Goal: Task Accomplishment & Management: Use online tool/utility

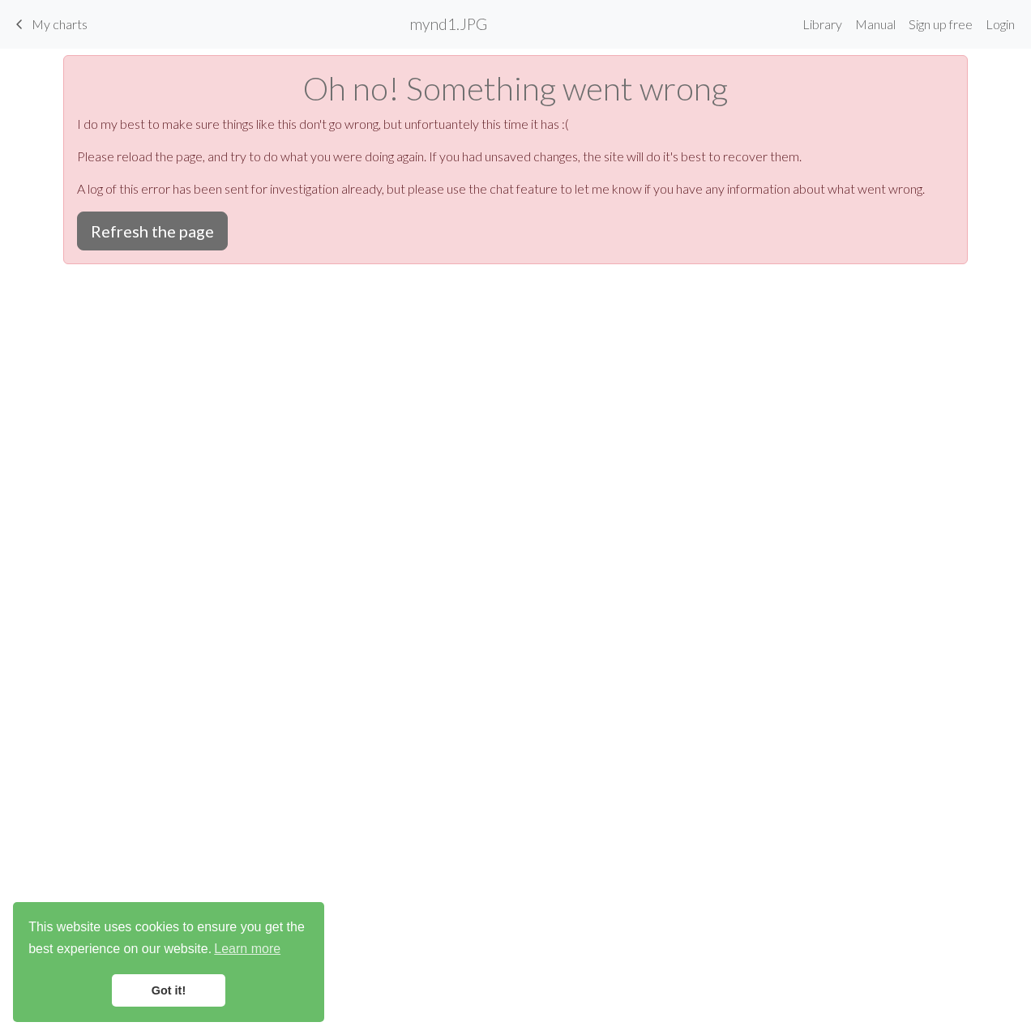
click at [716, 564] on div "keyboard_arrow_left My charts mynd1.JPG Library Manual Sign up free Login Oh no…" at bounding box center [515, 517] width 1031 height 1035
click at [139, 228] on button "Refresh the page" at bounding box center [152, 231] width 151 height 39
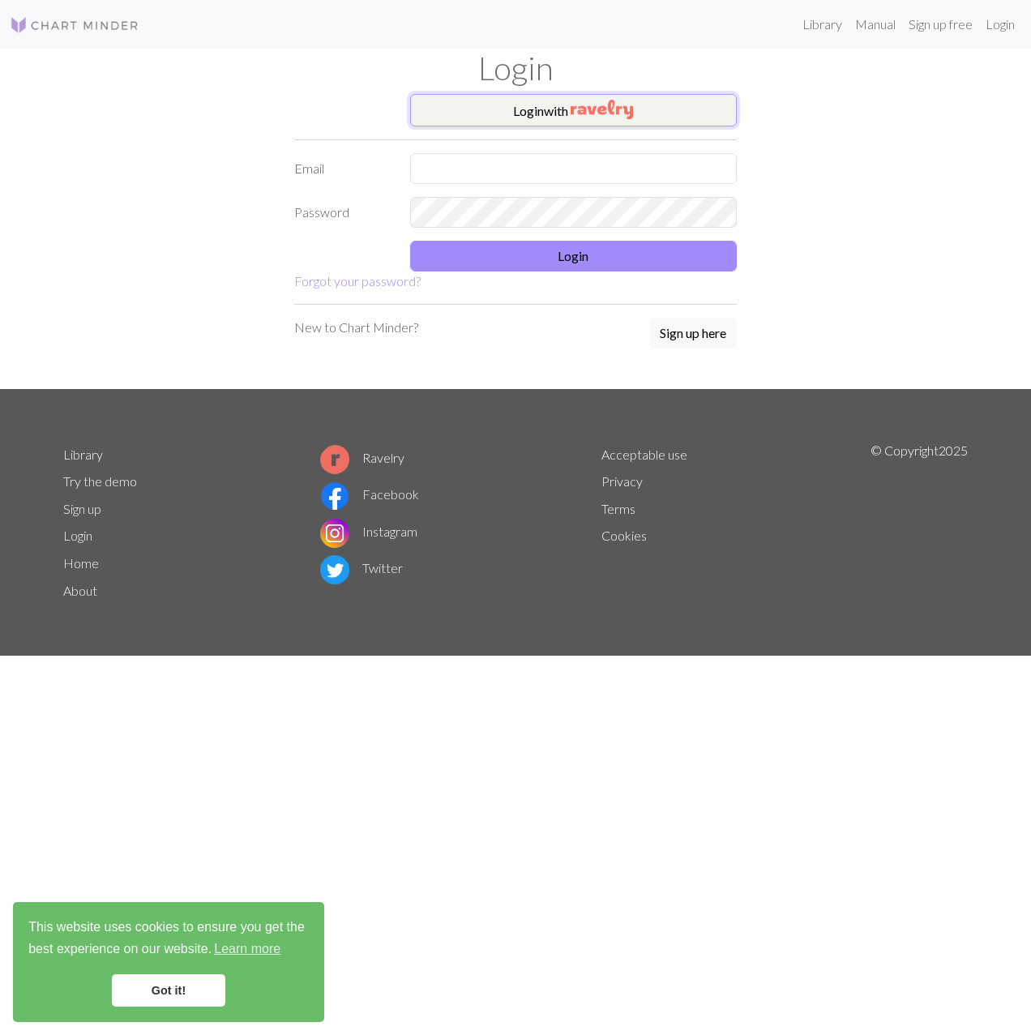
click at [609, 109] on img "button" at bounding box center [602, 109] width 62 height 19
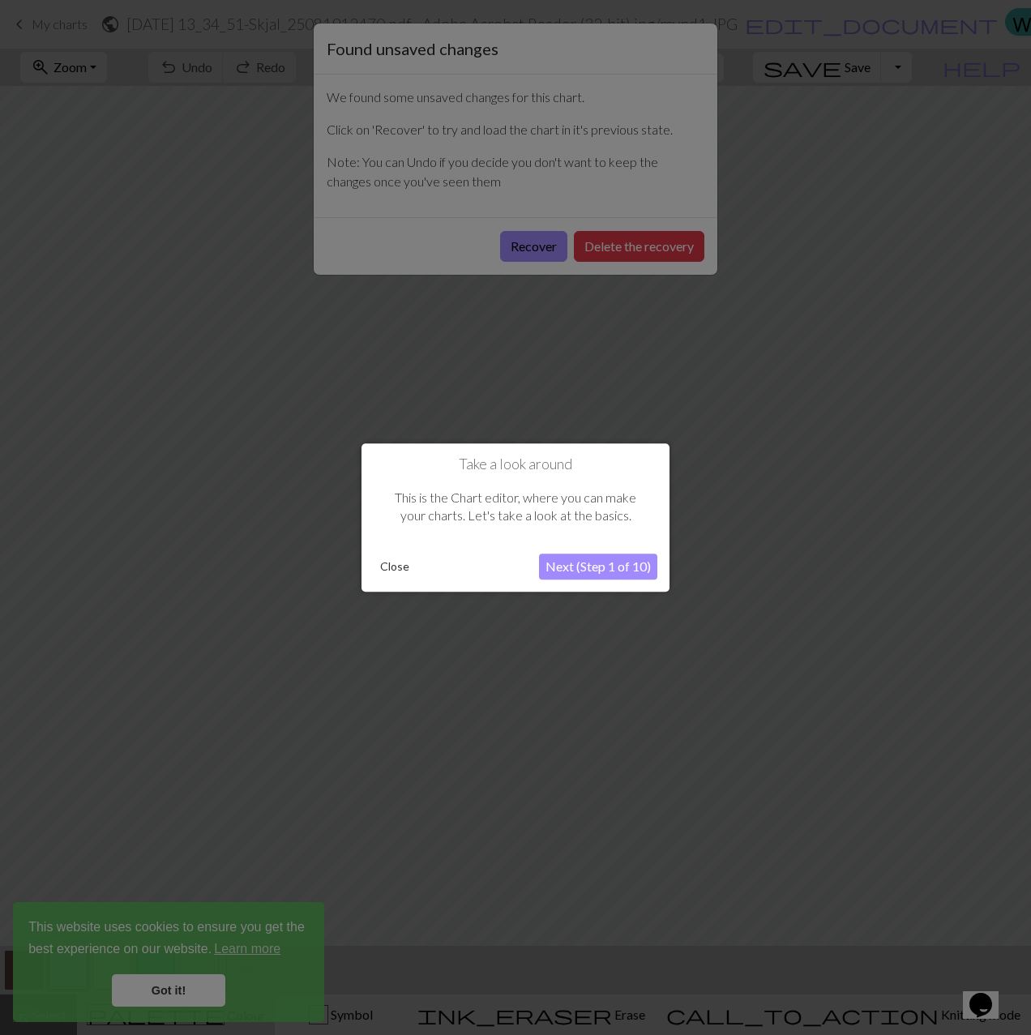
click at [671, 248] on div at bounding box center [515, 517] width 1031 height 1035
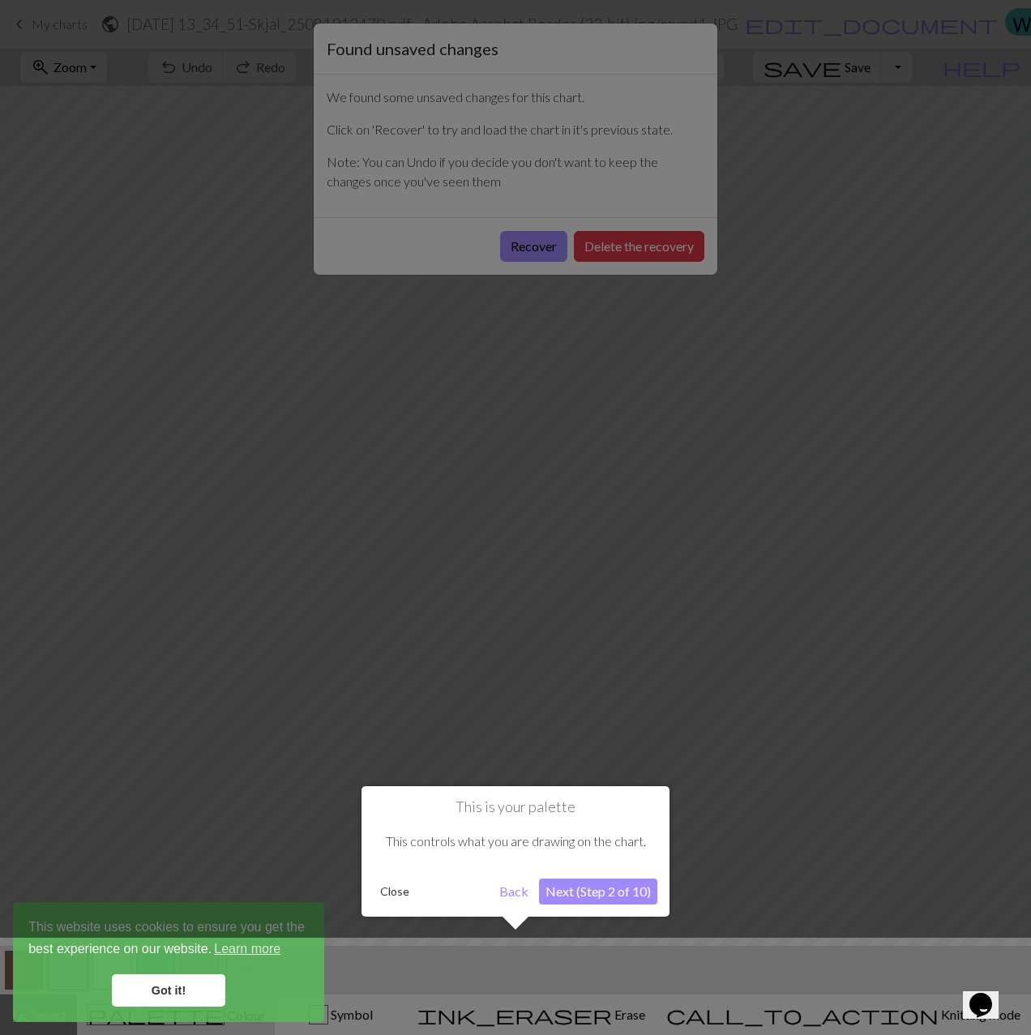
click at [530, 246] on div at bounding box center [515, 517] width 1031 height 1035
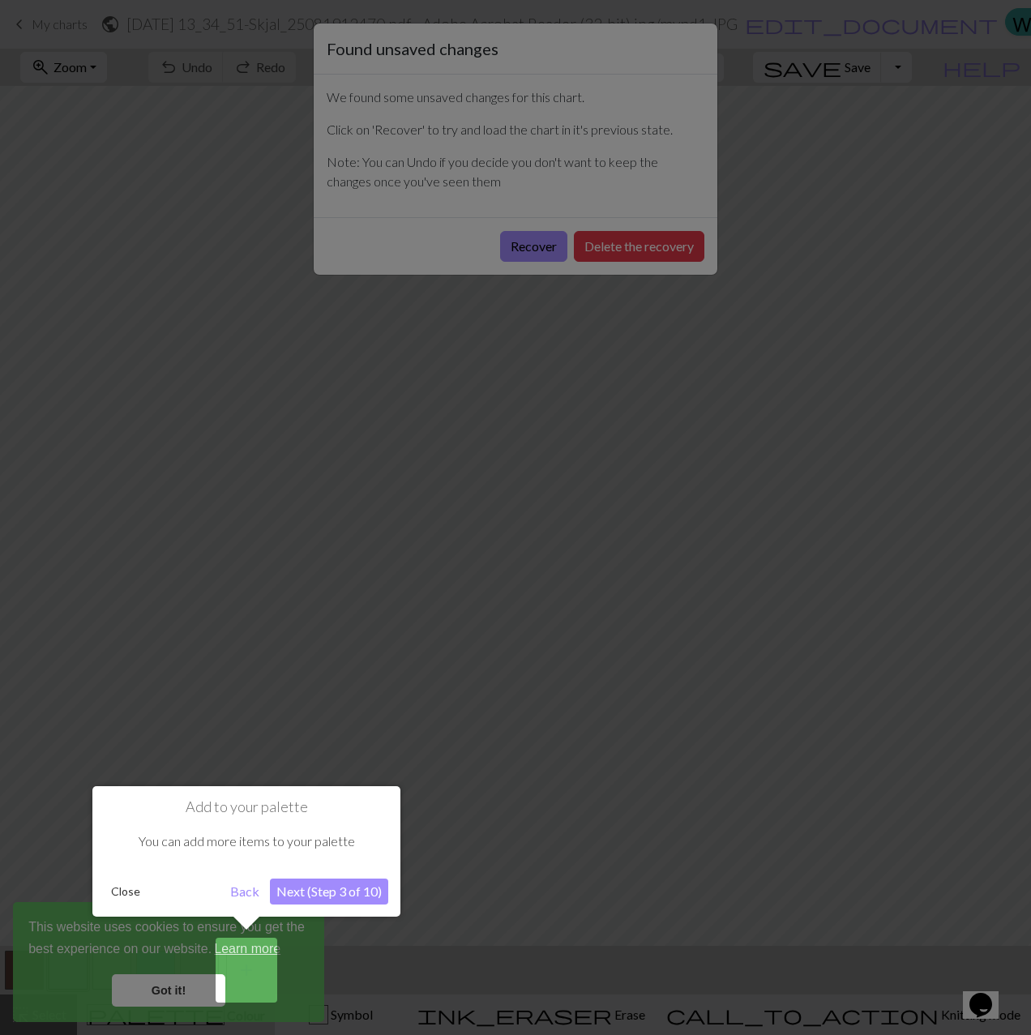
click at [424, 661] on div at bounding box center [515, 517] width 1031 height 1035
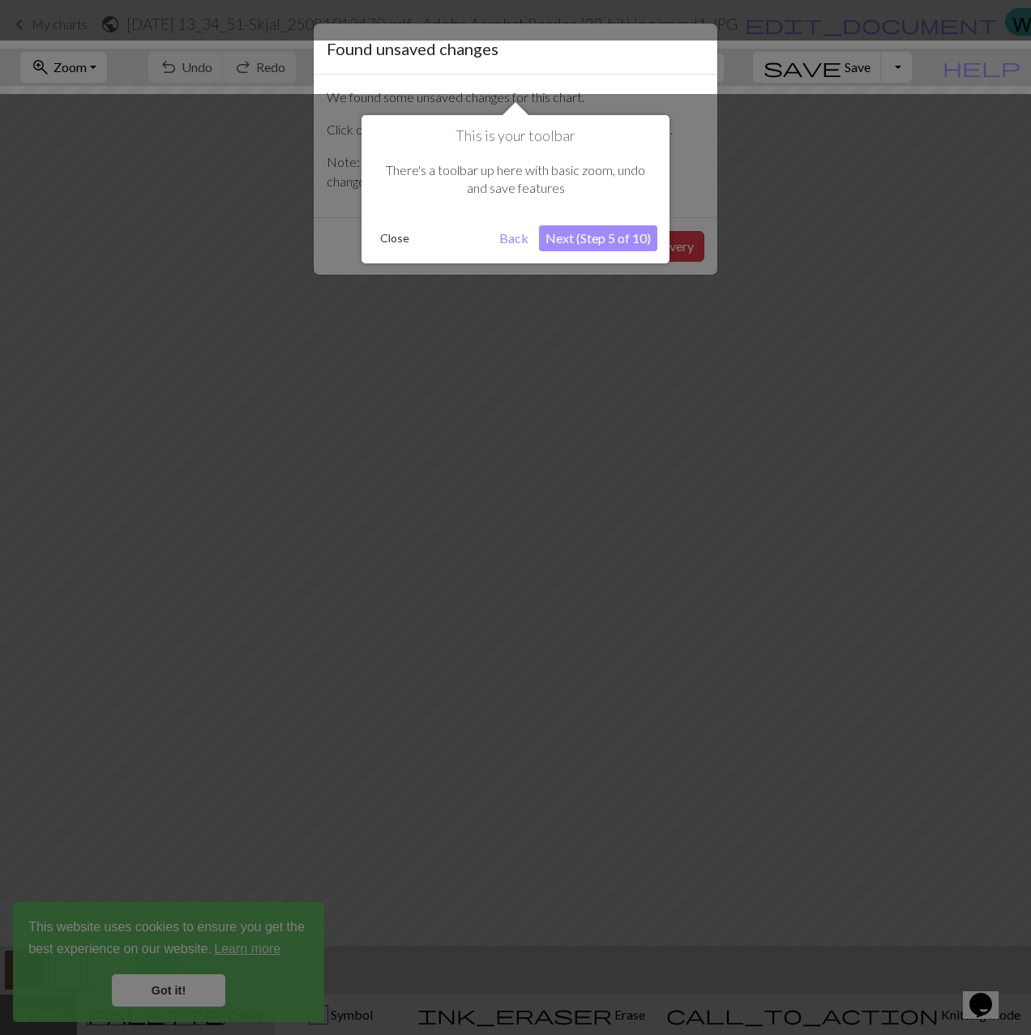
click at [424, 661] on div at bounding box center [515, 517] width 1031 height 1035
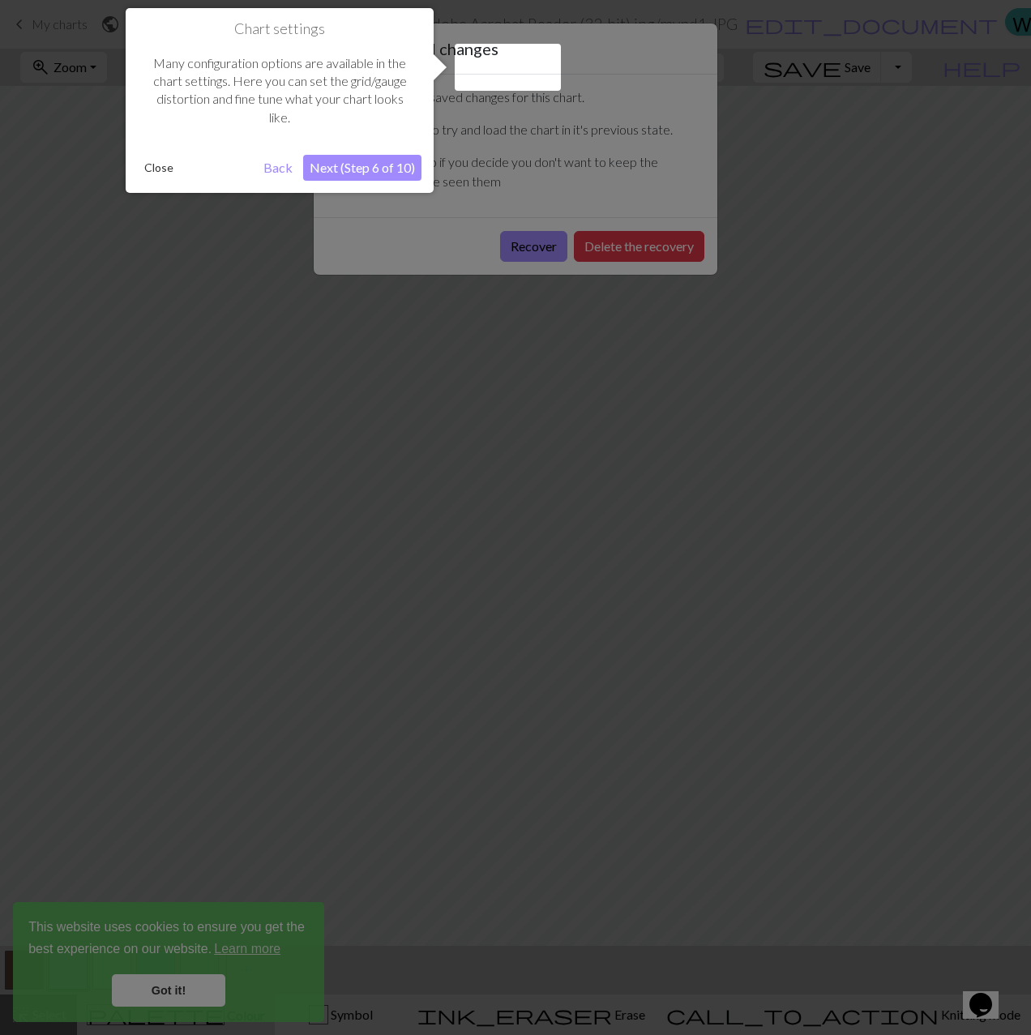
click at [424, 661] on div at bounding box center [515, 517] width 1031 height 1035
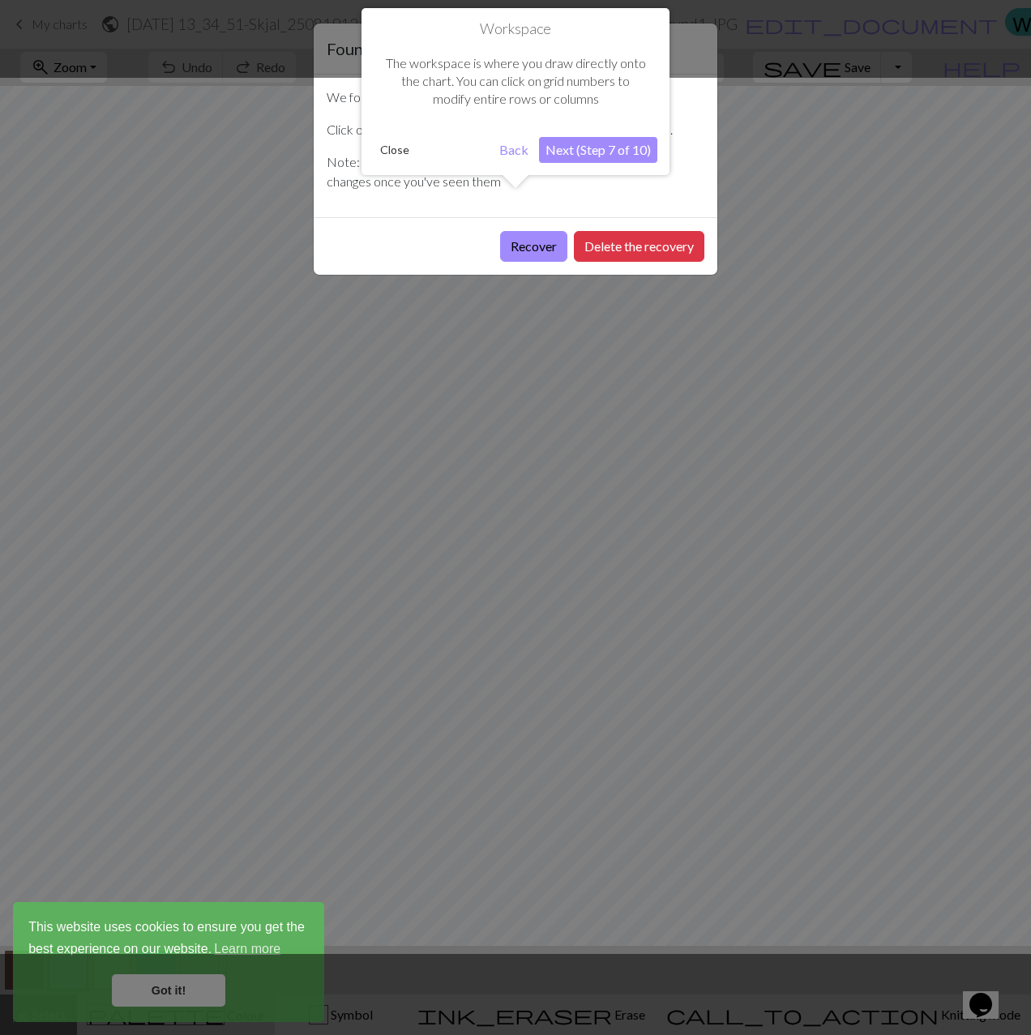
click at [523, 245] on div at bounding box center [515, 516] width 1047 height 876
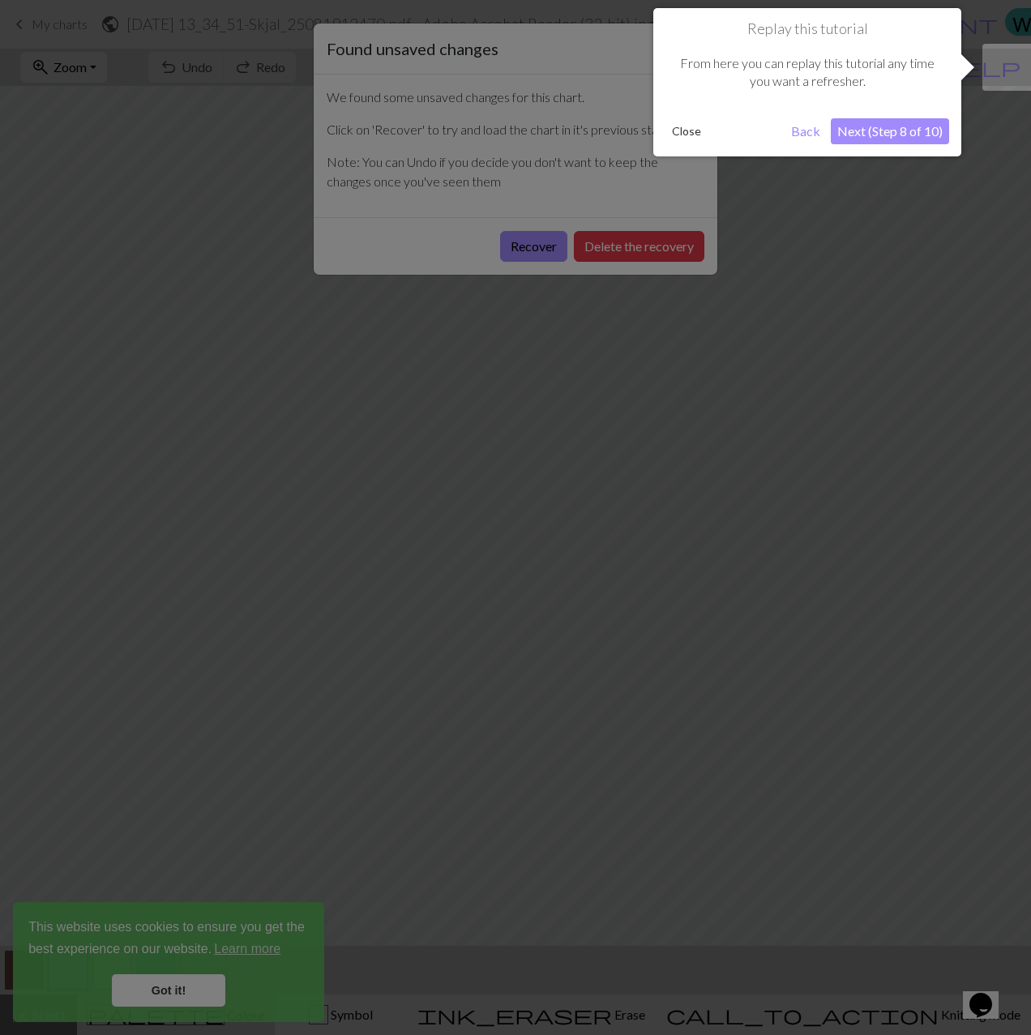
click at [523, 245] on div at bounding box center [515, 517] width 1031 height 1035
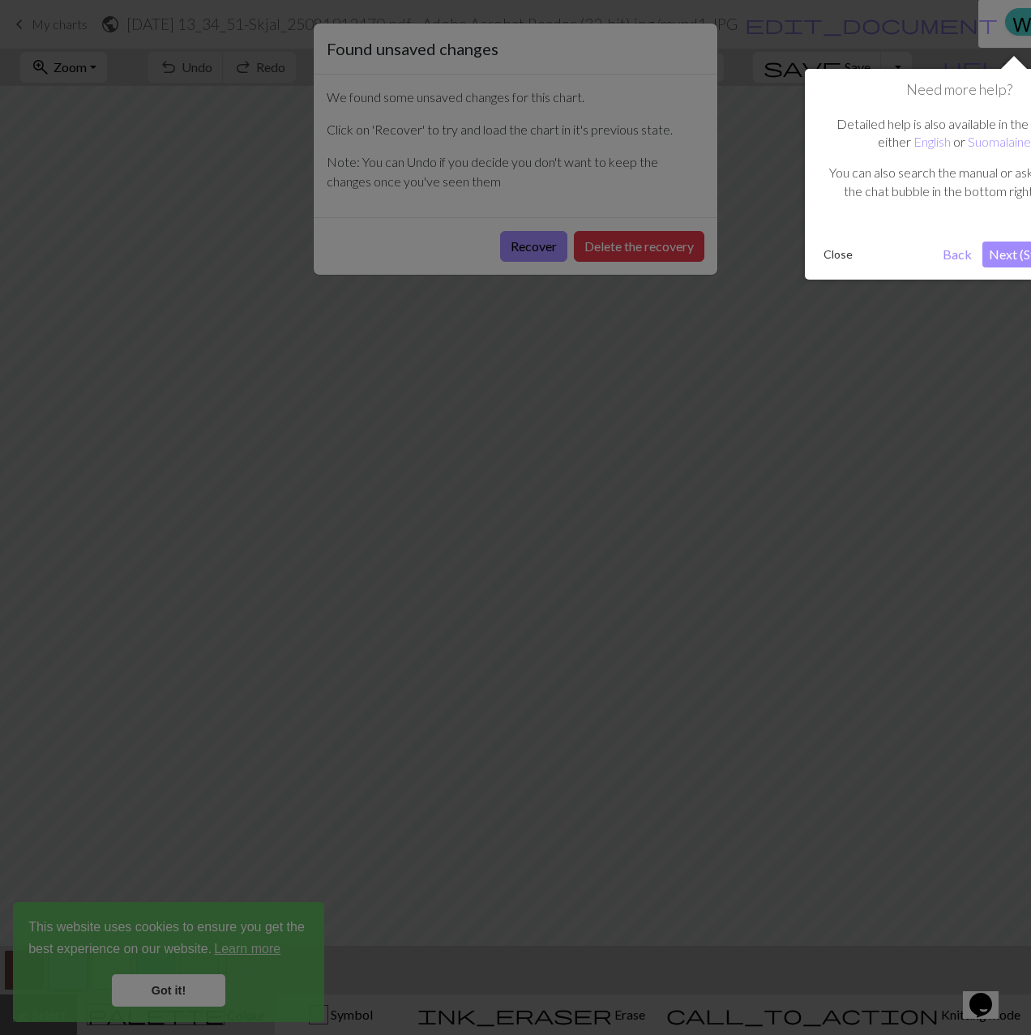
click at [523, 245] on div at bounding box center [515, 517] width 1031 height 1035
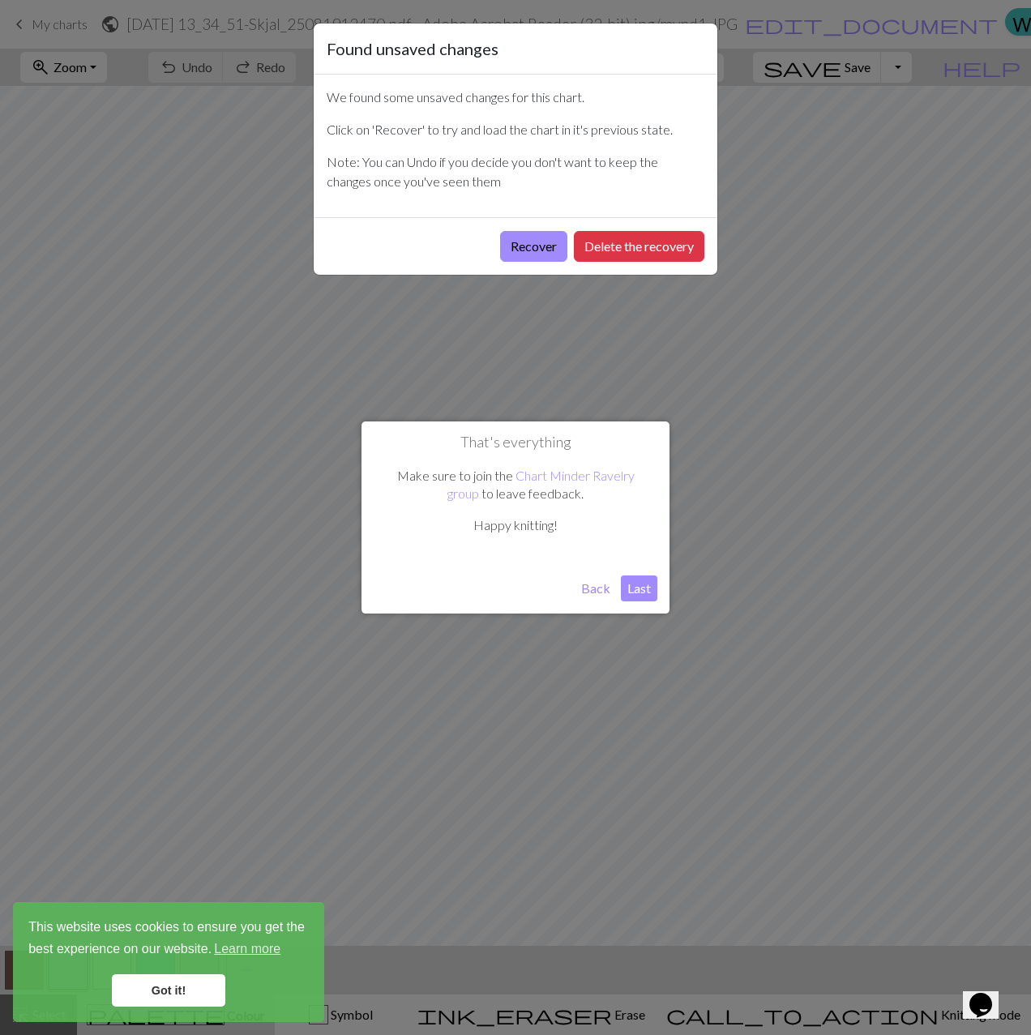
click at [523, 245] on button "Recover" at bounding box center [533, 246] width 67 height 31
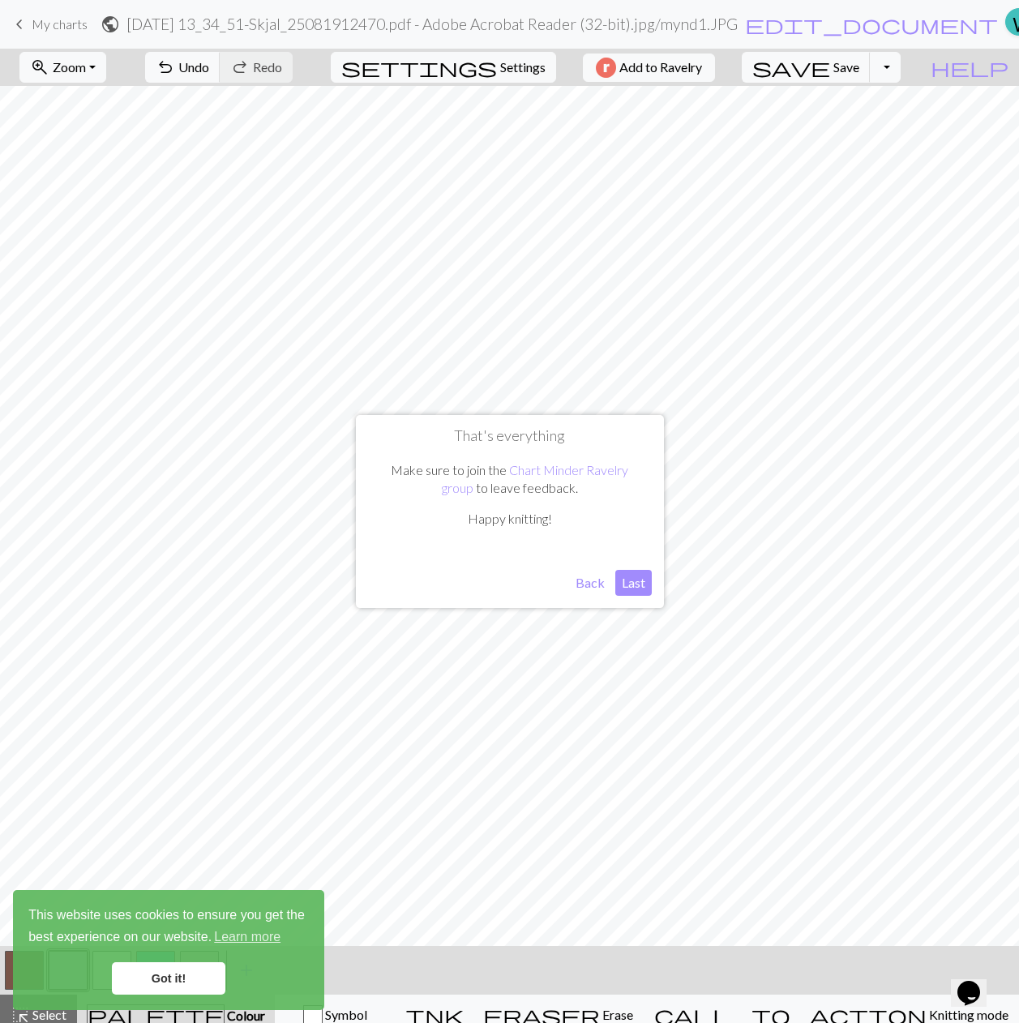
click at [636, 580] on button "Last" at bounding box center [633, 583] width 36 height 26
click at [859, 69] on span "Save" at bounding box center [846, 66] width 26 height 15
click at [199, 981] on link "Got it!" at bounding box center [168, 978] width 113 height 32
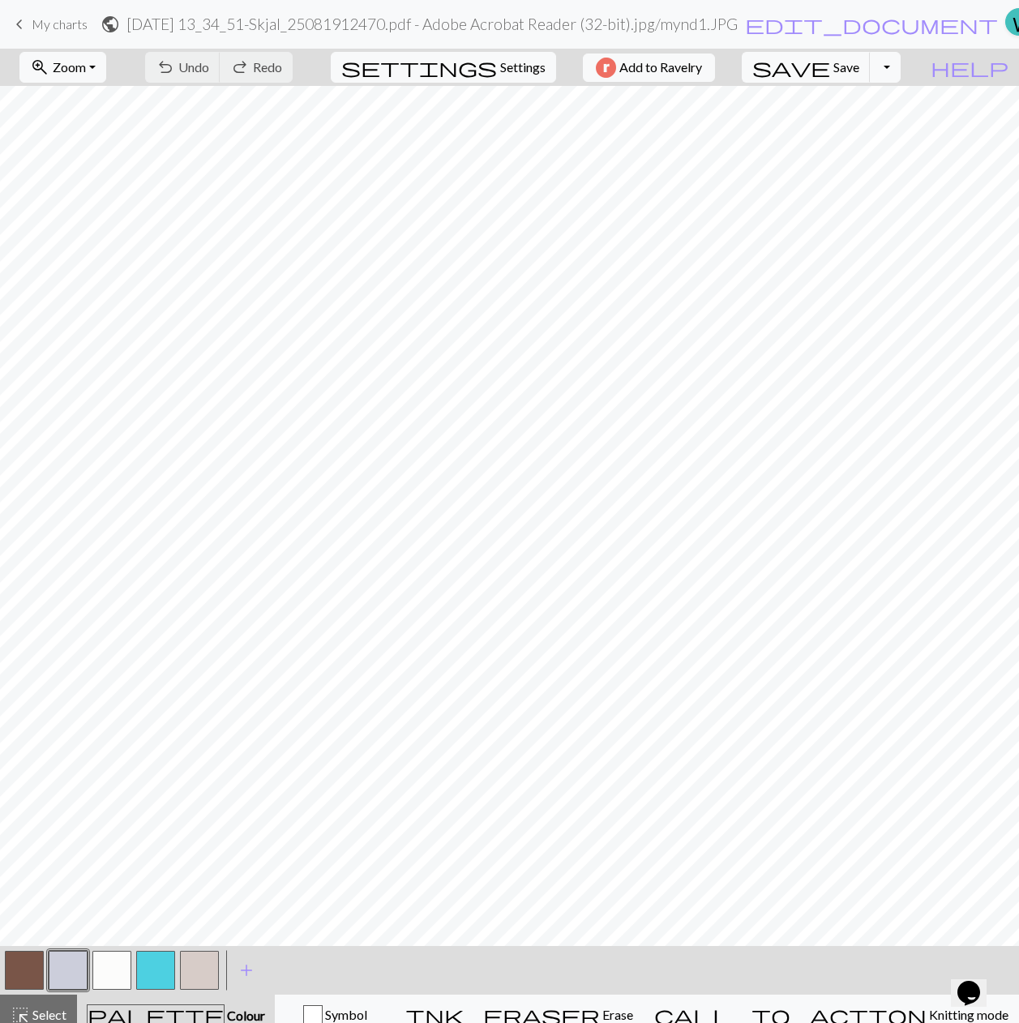
click at [53, 25] on span "My charts" at bounding box center [60, 23] width 56 height 15
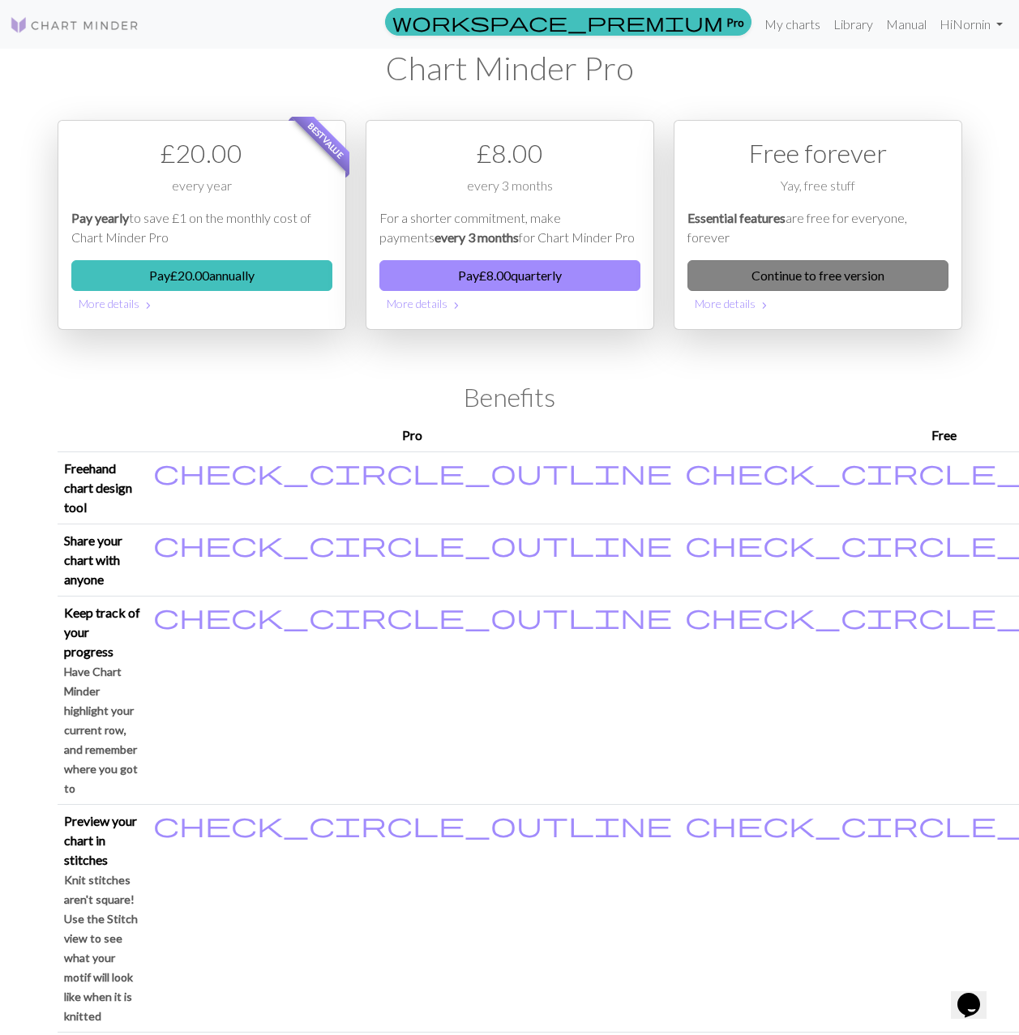
click at [866, 275] on link "Continue to free version" at bounding box center [817, 275] width 261 height 31
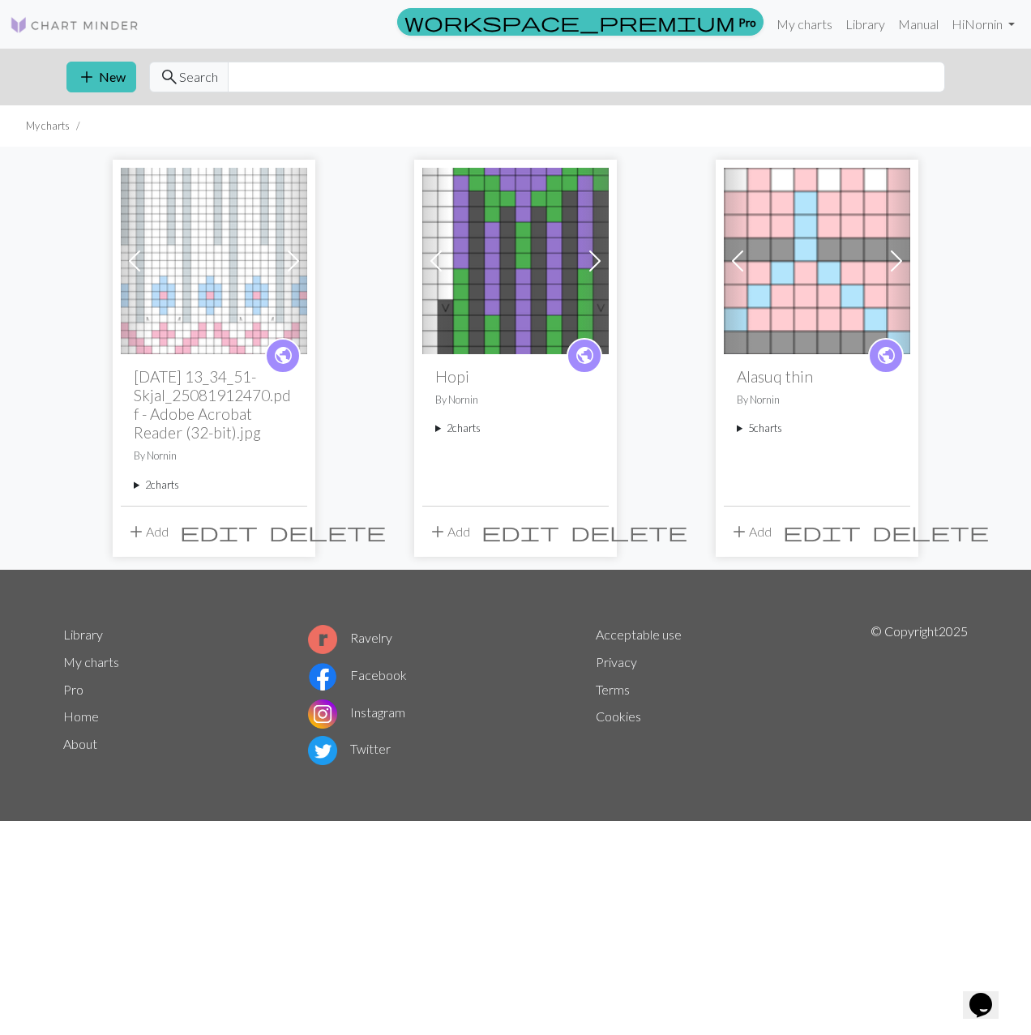
click at [160, 485] on summary "2 charts" at bounding box center [214, 484] width 160 height 15
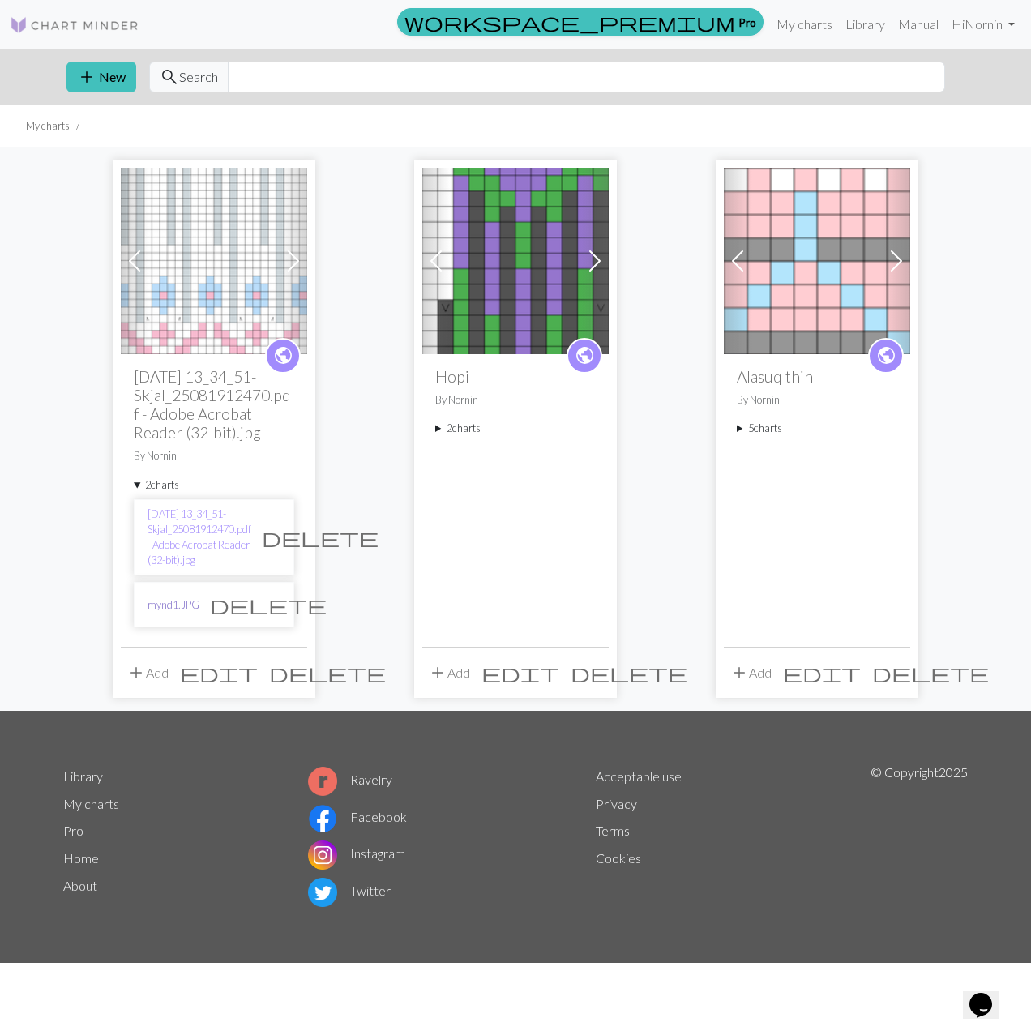
click at [178, 601] on link "mynd1.JPG" at bounding box center [173, 604] width 52 height 15
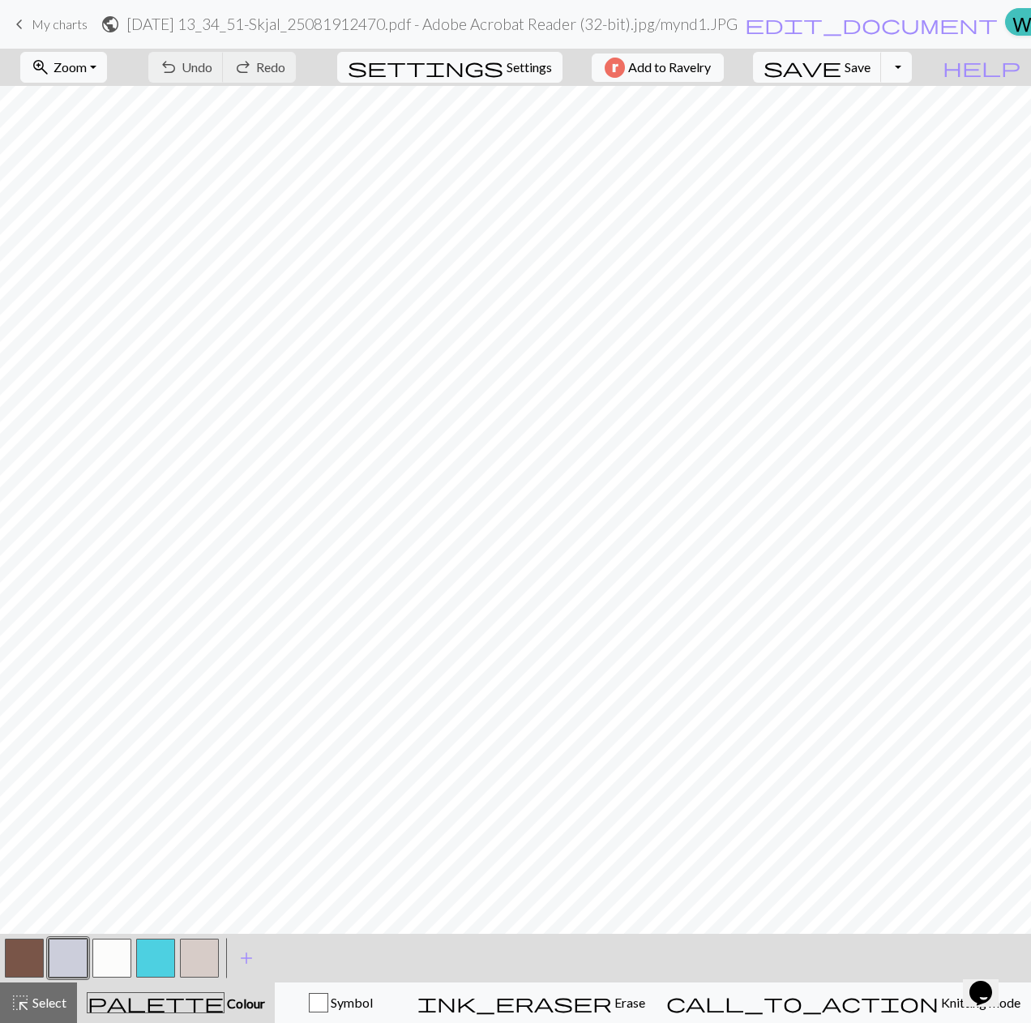
click at [41, 24] on span "My charts" at bounding box center [60, 23] width 56 height 15
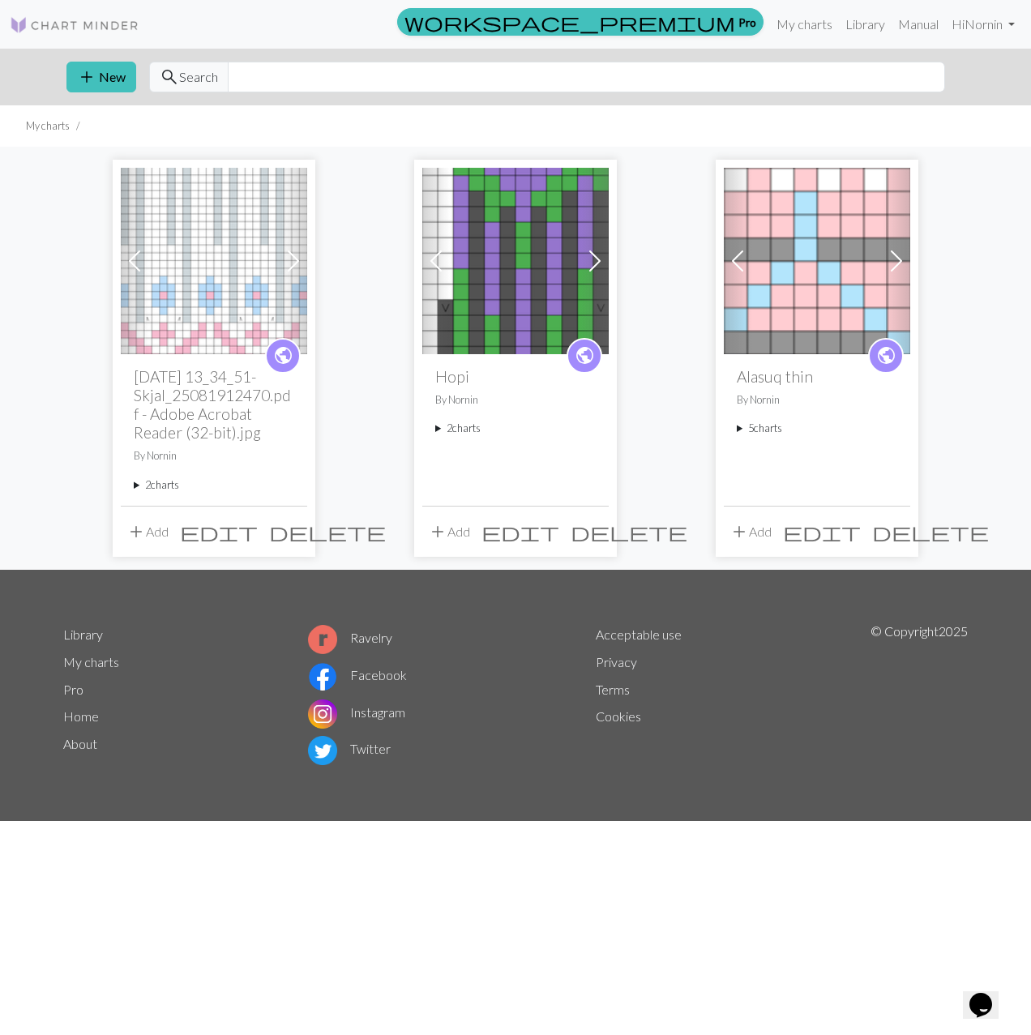
click at [157, 531] on button "add Add" at bounding box center [147, 531] width 53 height 31
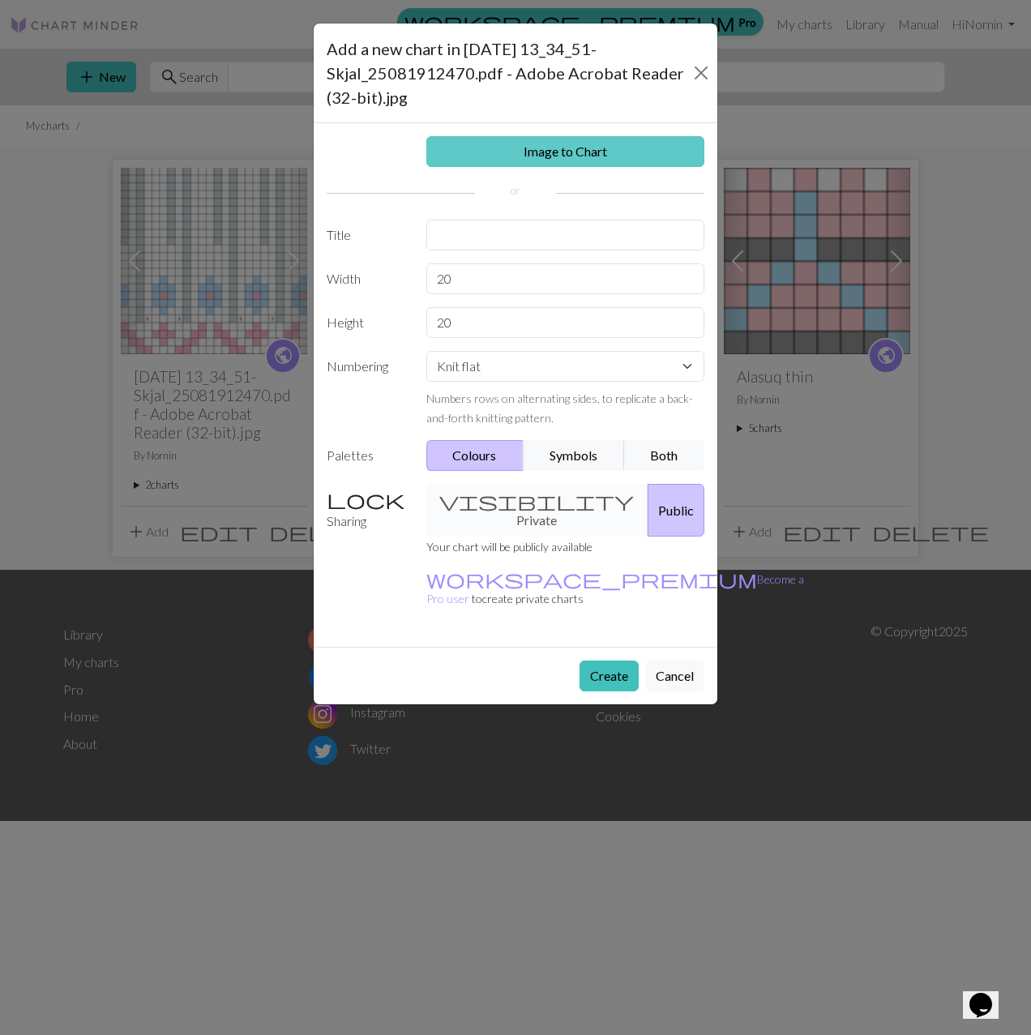
click at [548, 154] on link "Image to Chart" at bounding box center [565, 151] width 279 height 31
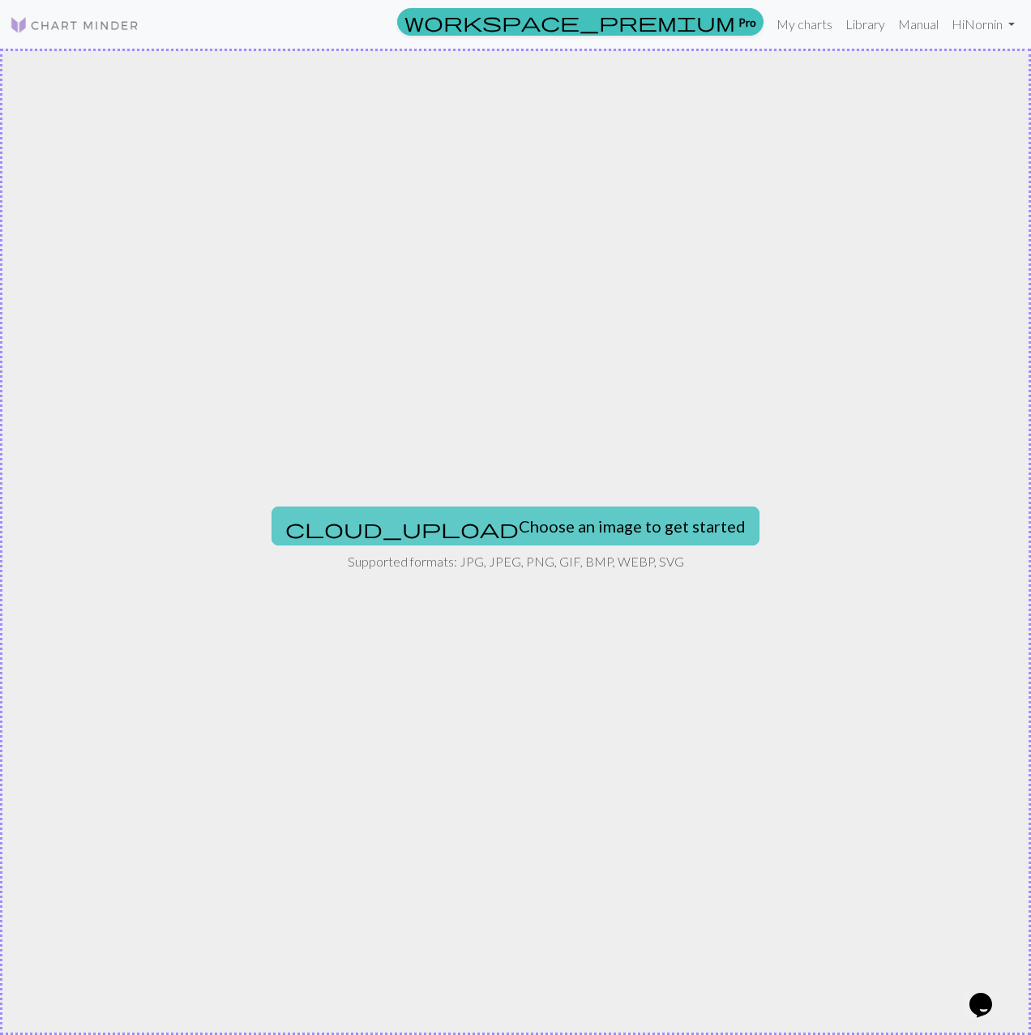
click at [555, 528] on button "cloud_upload Choose an image to get started" at bounding box center [515, 525] width 488 height 39
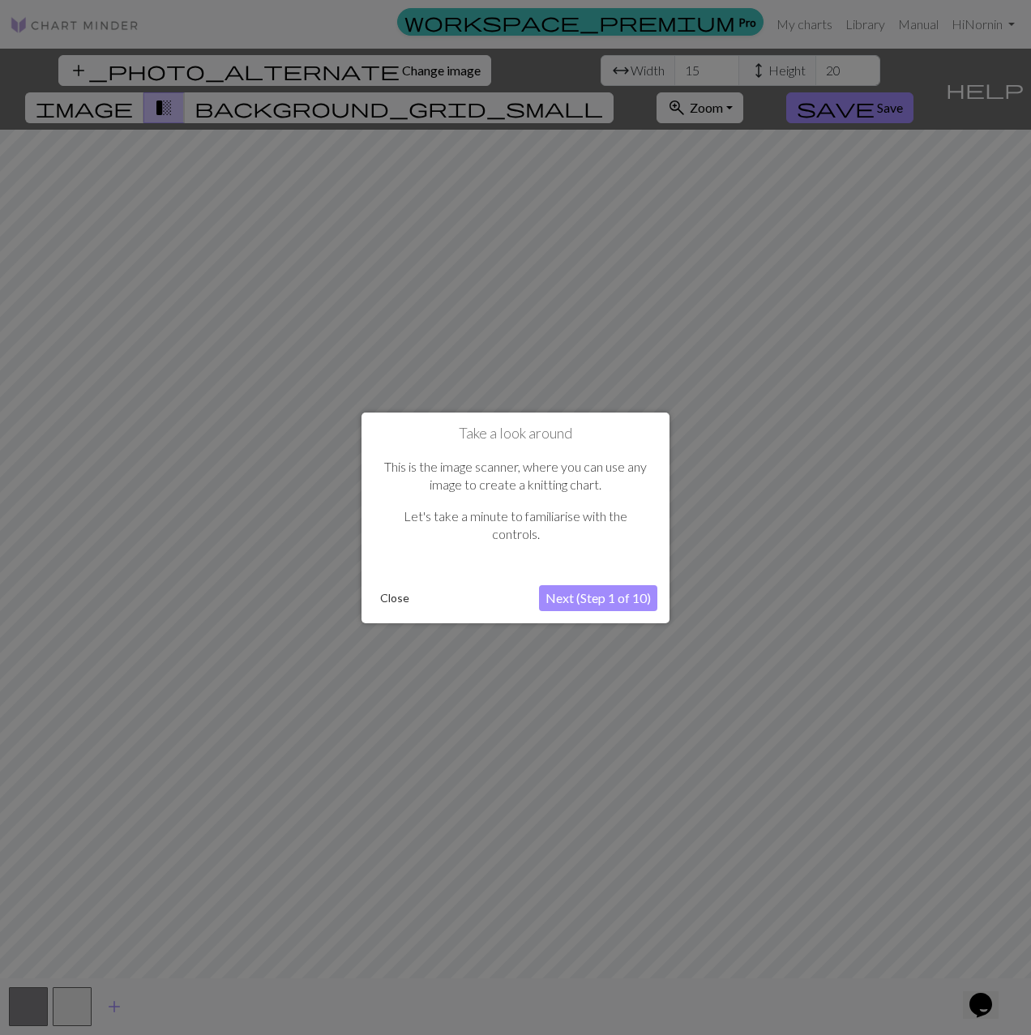
click at [596, 600] on button "Next (Step 1 of 10)" at bounding box center [598, 598] width 118 height 26
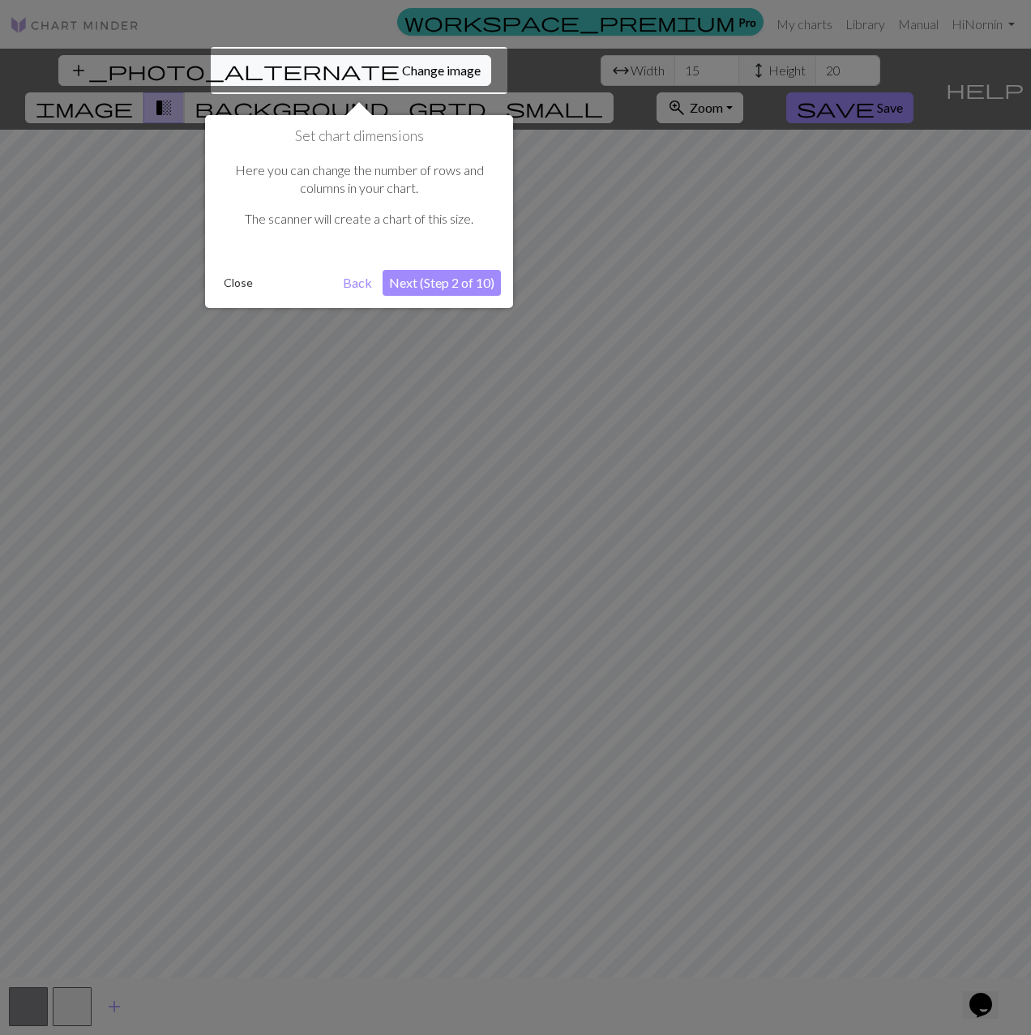
click at [449, 281] on button "Next (Step 2 of 10)" at bounding box center [441, 283] width 118 height 26
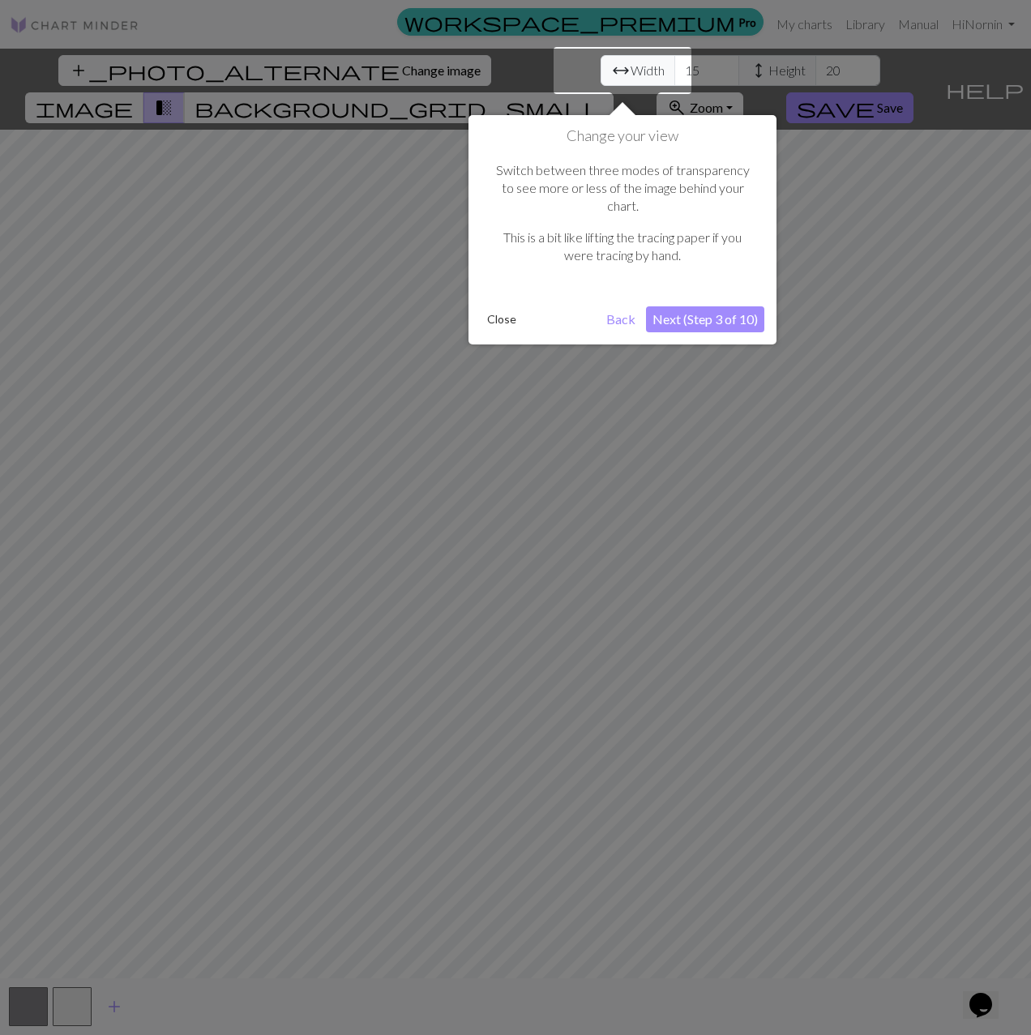
click at [497, 307] on button "Close" at bounding box center [502, 319] width 42 height 24
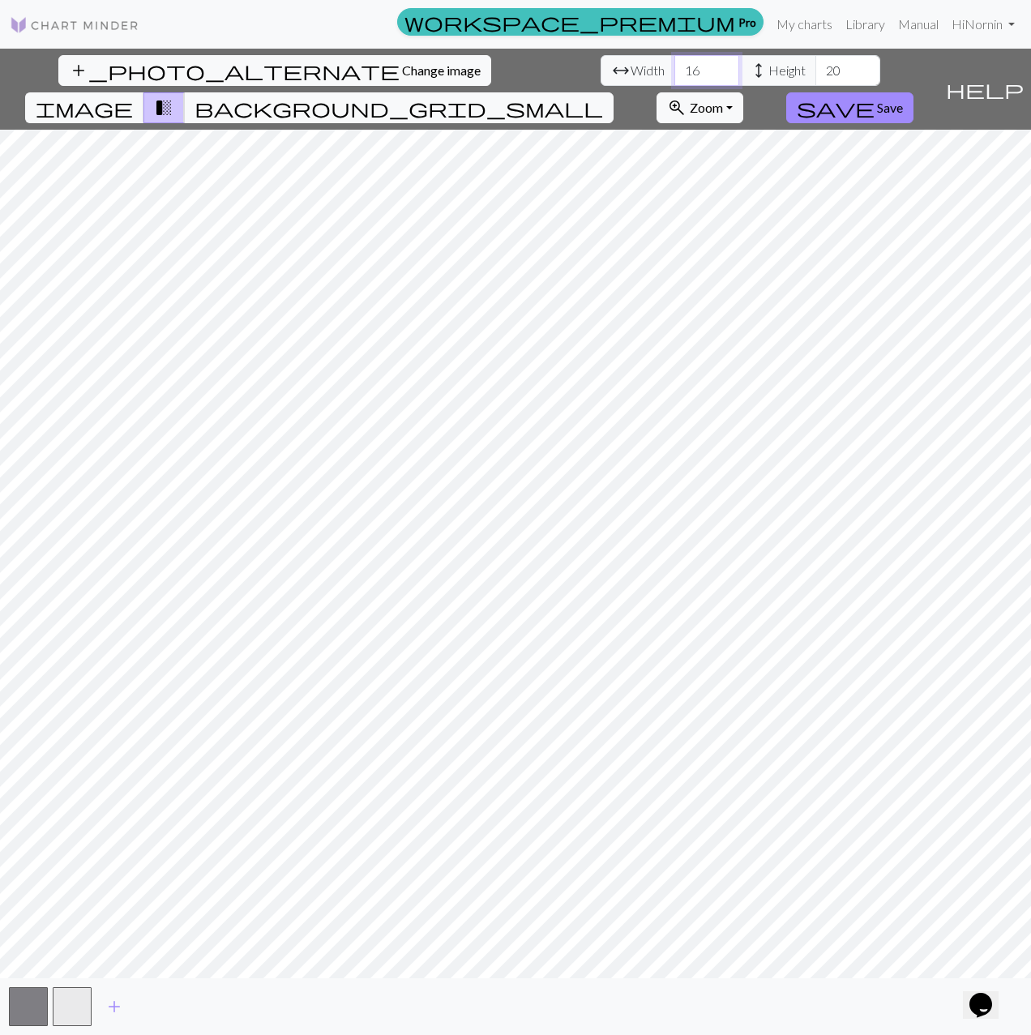
click at [674, 67] on input "16" at bounding box center [706, 70] width 65 height 31
click at [674, 79] on input "15" at bounding box center [706, 70] width 65 height 31
click at [674, 79] on input "14" at bounding box center [706, 70] width 65 height 31
click at [674, 79] on input "13" at bounding box center [706, 70] width 65 height 31
type input "12"
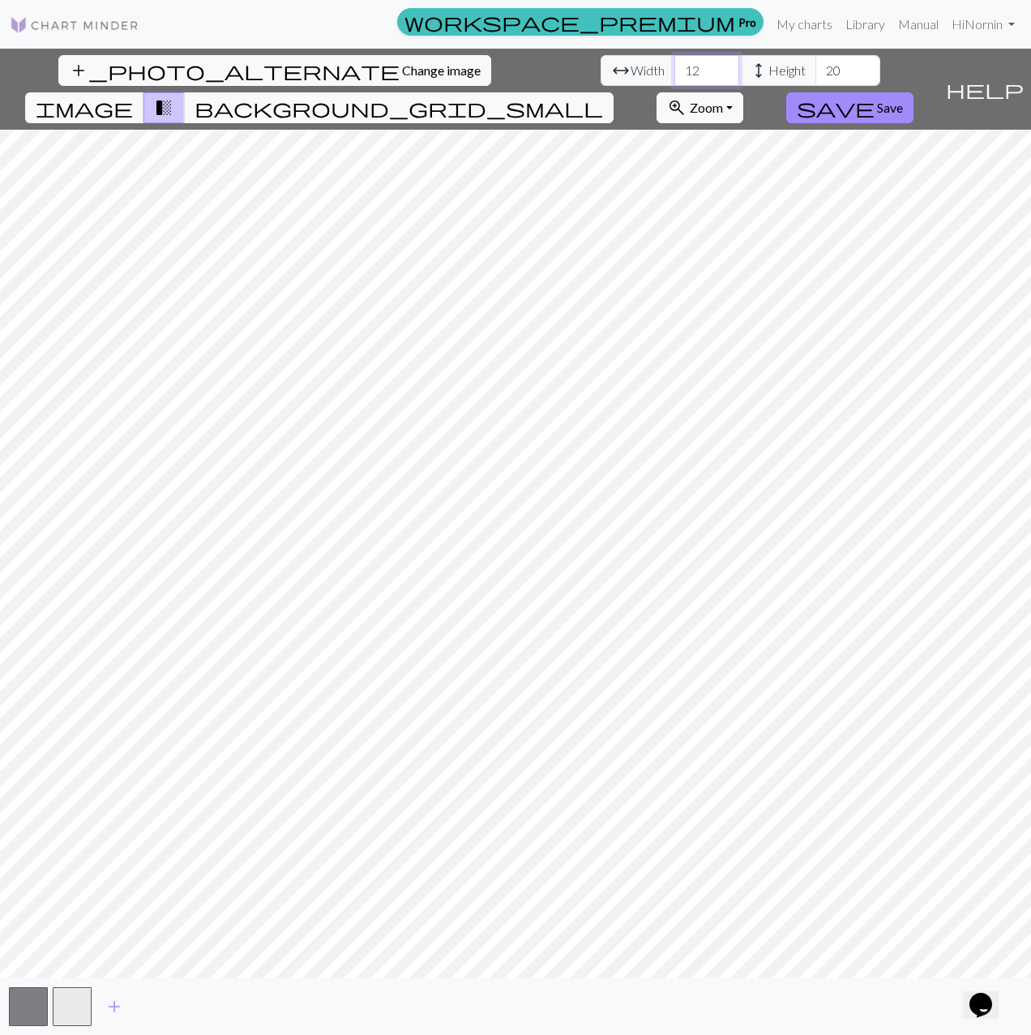
click at [674, 79] on input "12" at bounding box center [706, 70] width 65 height 31
click at [815, 63] on input "21" at bounding box center [847, 70] width 65 height 31
click at [815, 63] on input "22" at bounding box center [847, 70] width 65 height 31
click at [815, 63] on input "23" at bounding box center [847, 70] width 65 height 31
click at [815, 63] on input "24" at bounding box center [847, 70] width 65 height 31
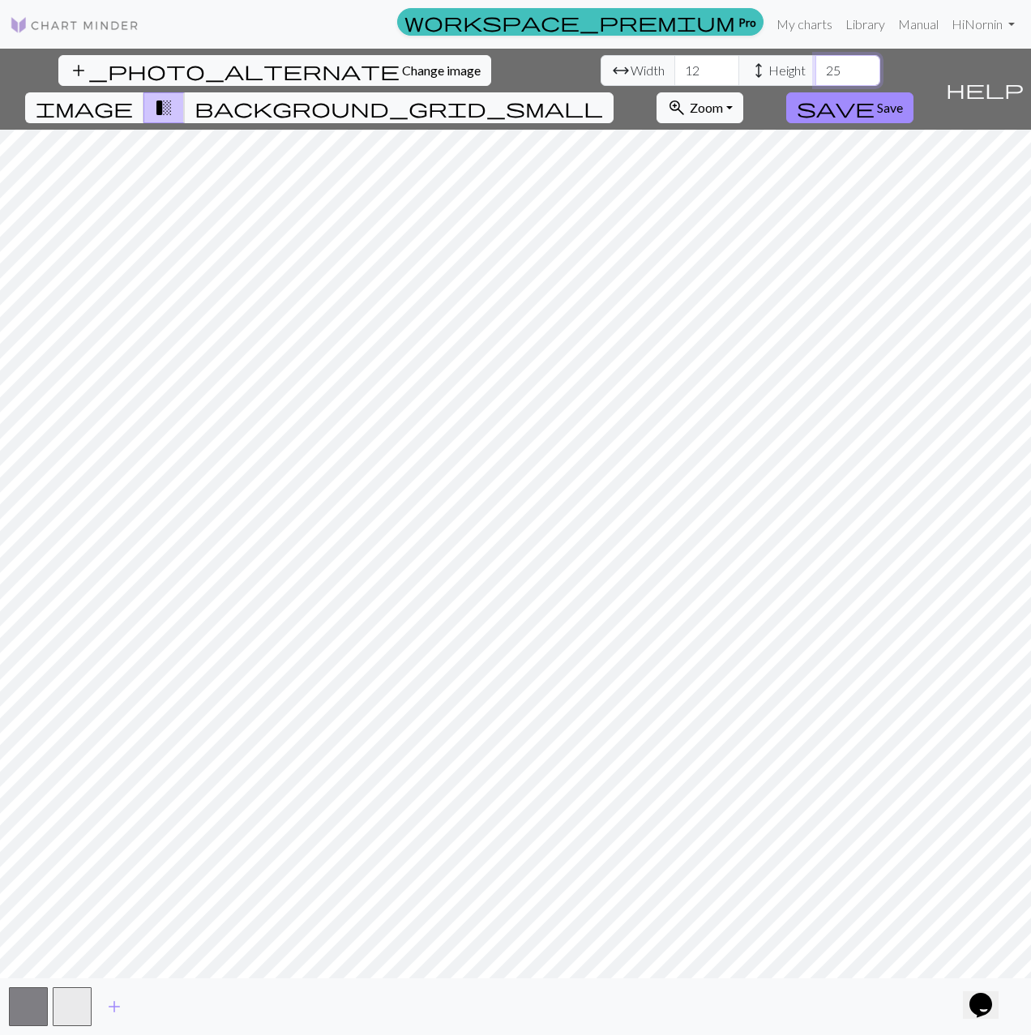
type input "25"
click at [815, 63] on input "25" at bounding box center [847, 70] width 65 height 31
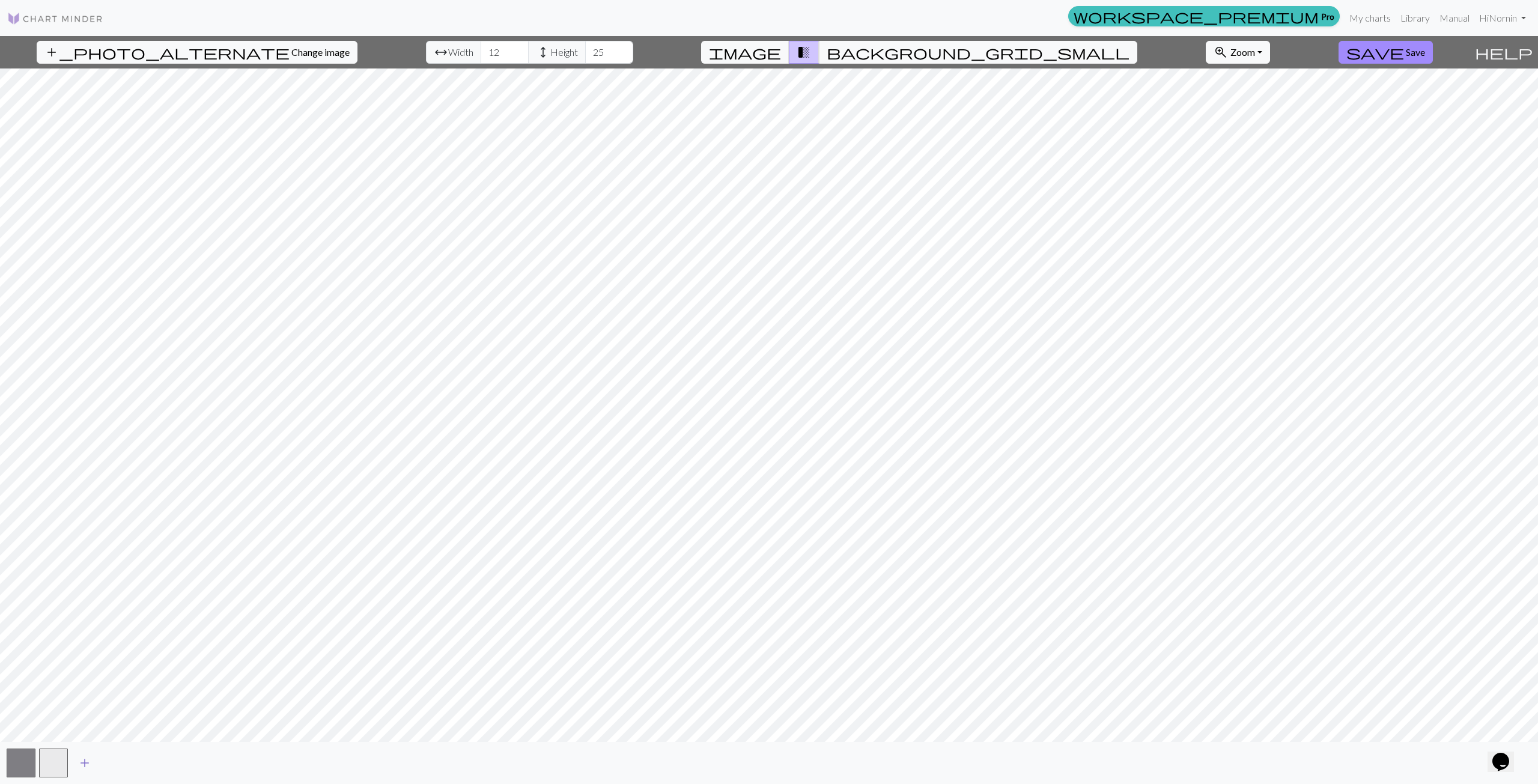
click at [87, 765] on span "add" at bounding box center [84, 763] width 14 height 17
click at [122, 763] on span "add" at bounding box center [116, 763] width 14 height 17
click at [153, 764] on span "add" at bounding box center [149, 763] width 14 height 17
click at [184, 763] on span "add" at bounding box center [182, 763] width 14 height 17
click at [219, 765] on span "add" at bounding box center [214, 763] width 14 height 17
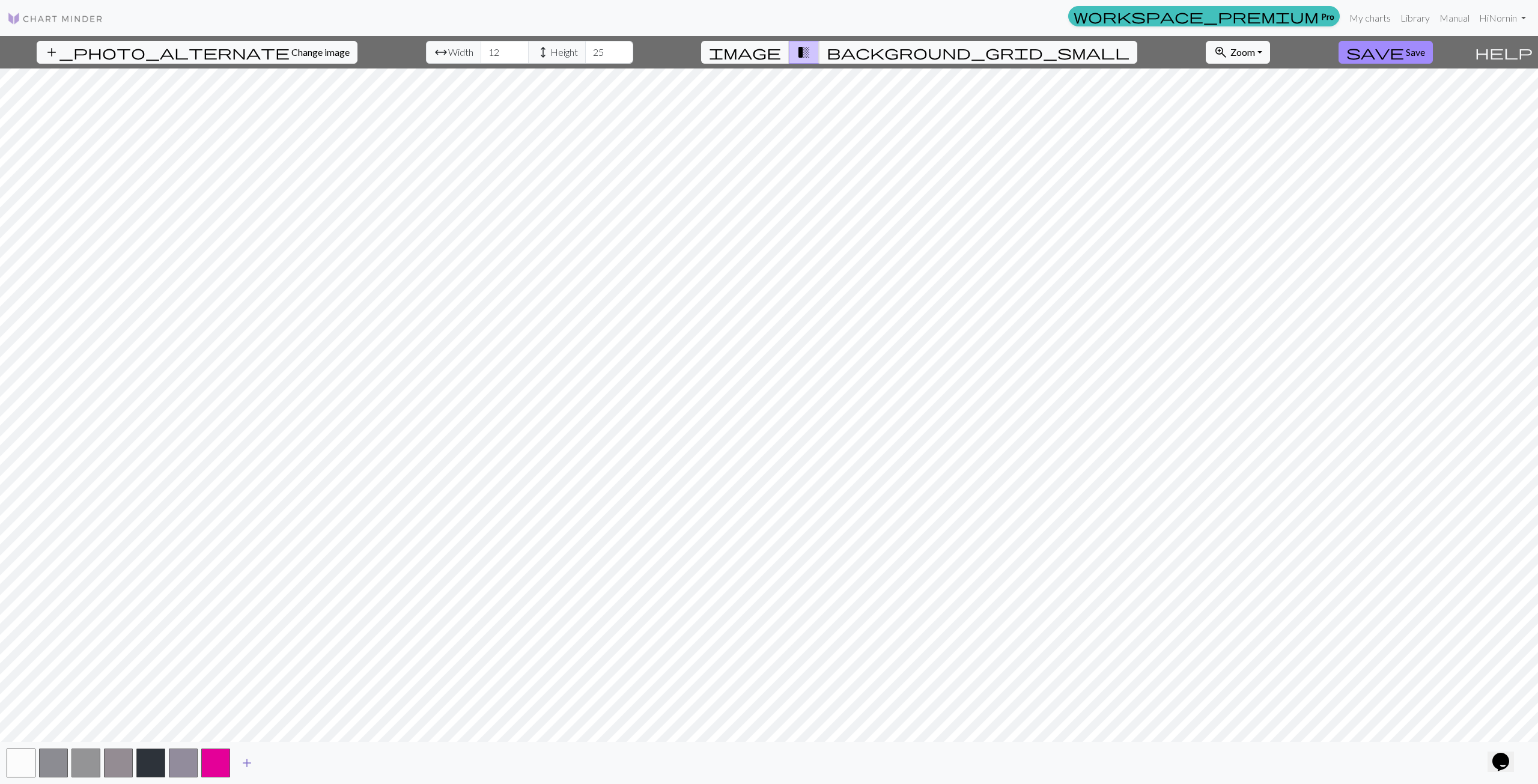
click at [248, 765] on span "add" at bounding box center [246, 763] width 14 height 17
drag, startPoint x: 242, startPoint y: 762, endPoint x: 244, endPoint y: 768, distance: 6.3
click at [244, 766] on button "button" at bounding box center [248, 763] width 29 height 29
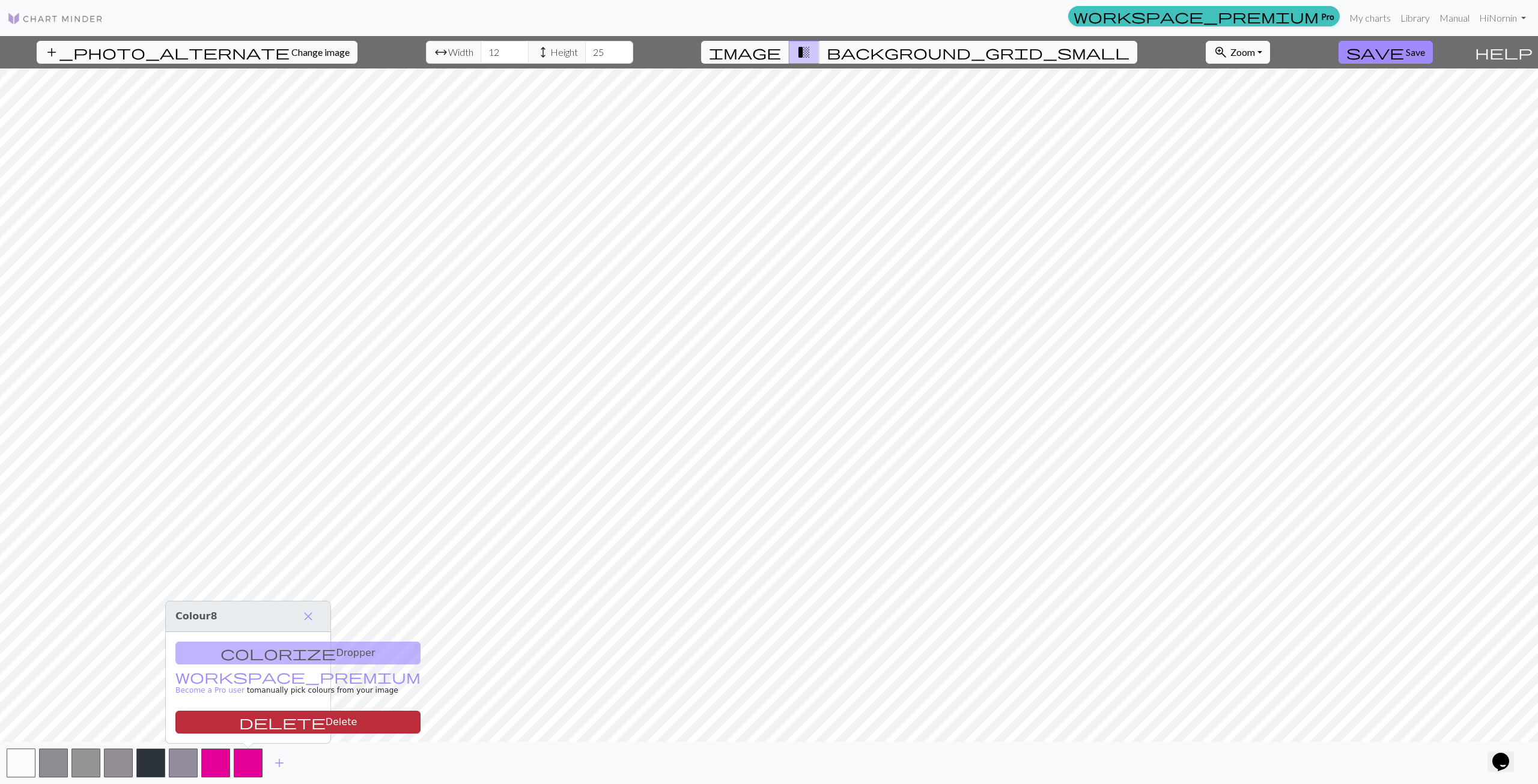
click at [255, 722] on button "delete Delete" at bounding box center [298, 722] width 245 height 23
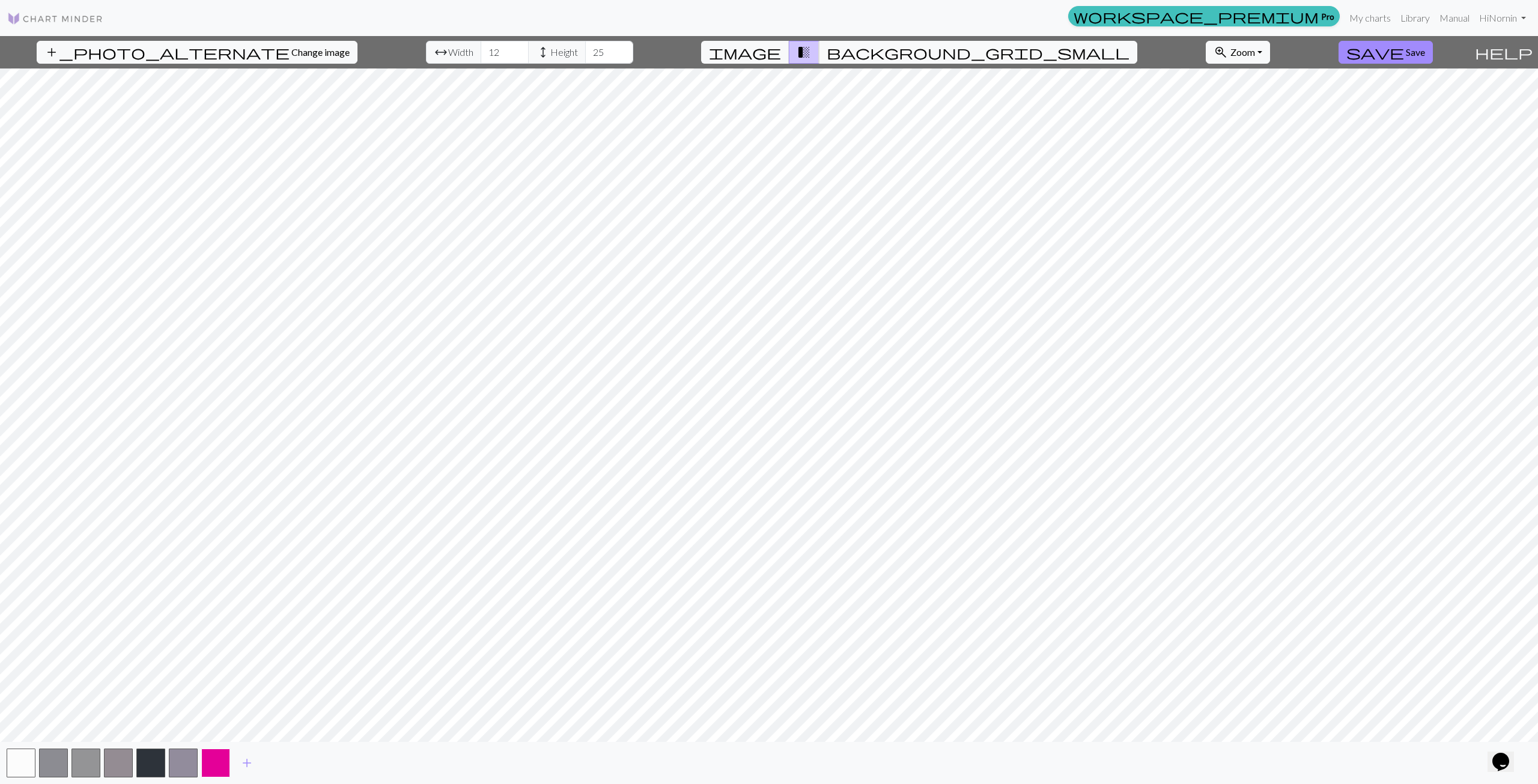
click at [220, 764] on button "button" at bounding box center [215, 763] width 29 height 29
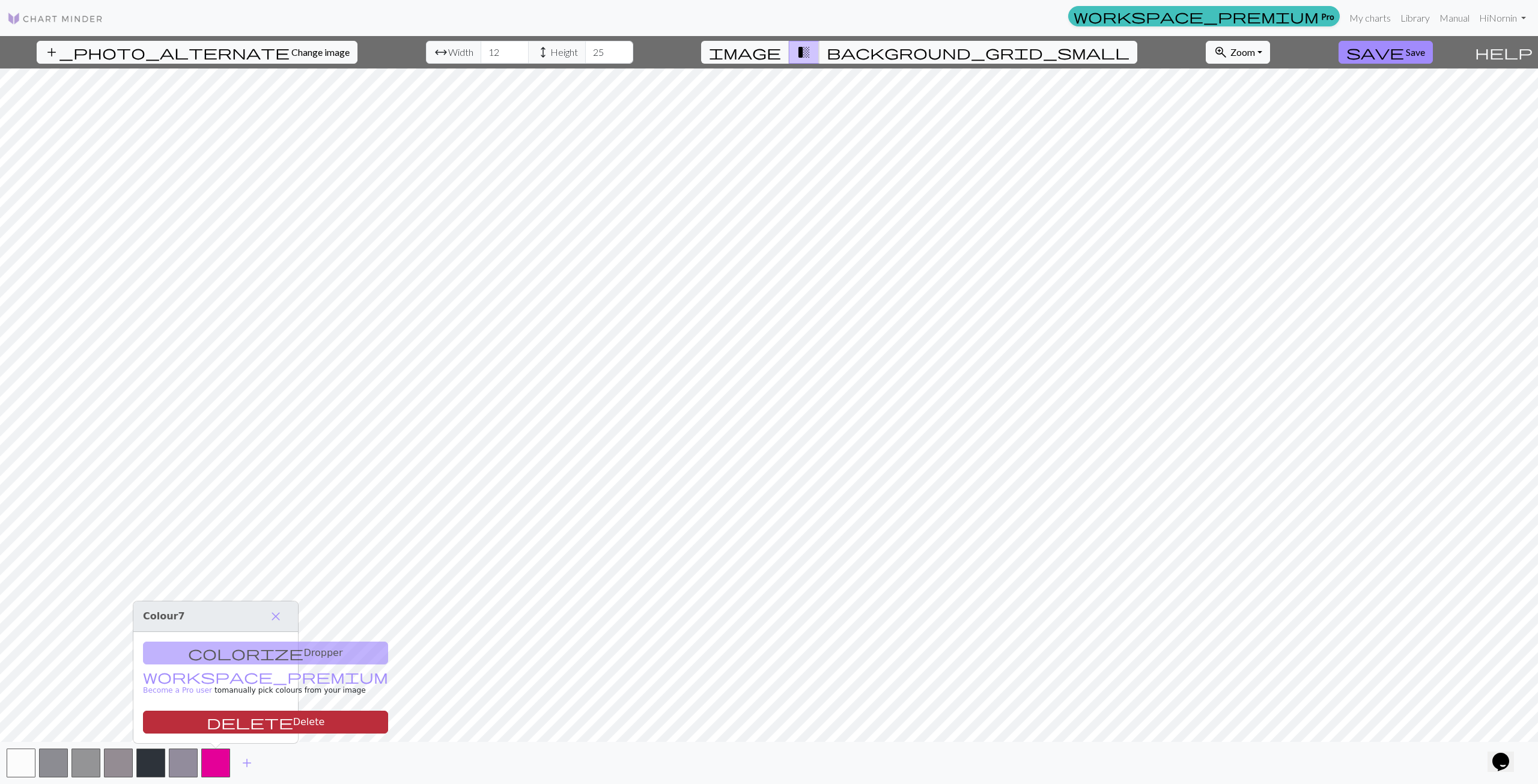
click at [220, 720] on button "delete Delete" at bounding box center [265, 722] width 245 height 23
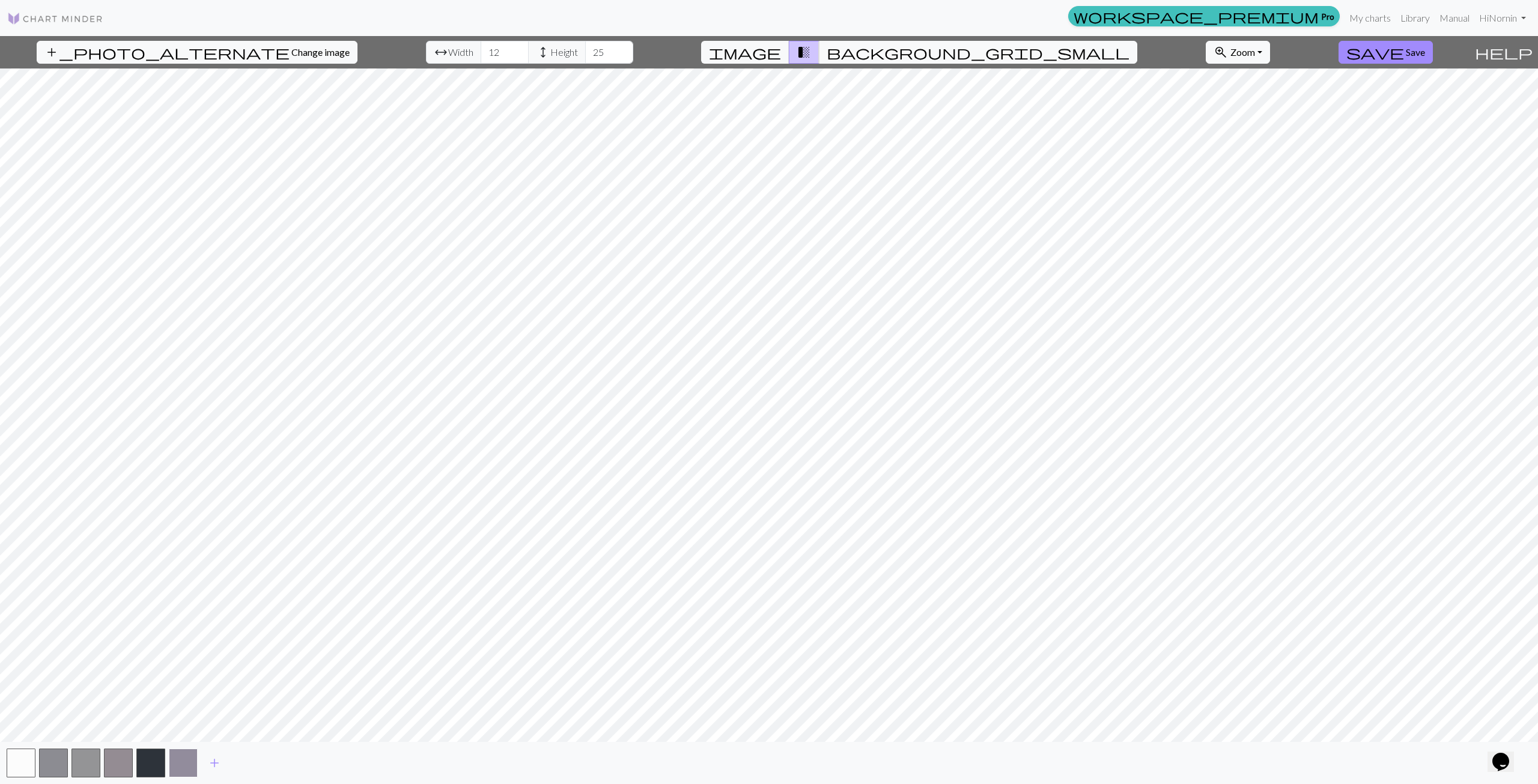
click at [182, 757] on button "button" at bounding box center [183, 763] width 29 height 29
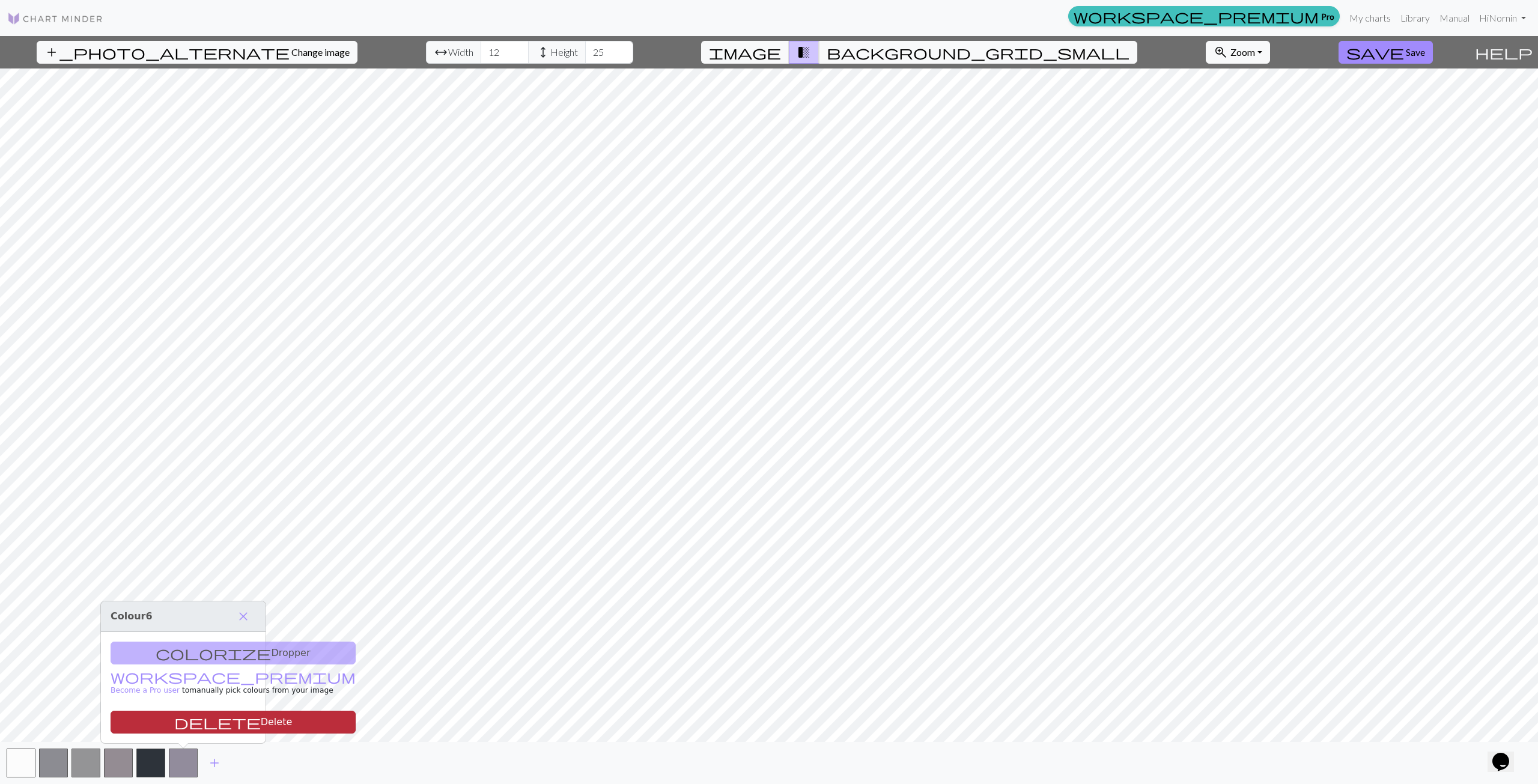
click at [201, 725] on button "delete Delete" at bounding box center [233, 722] width 245 height 23
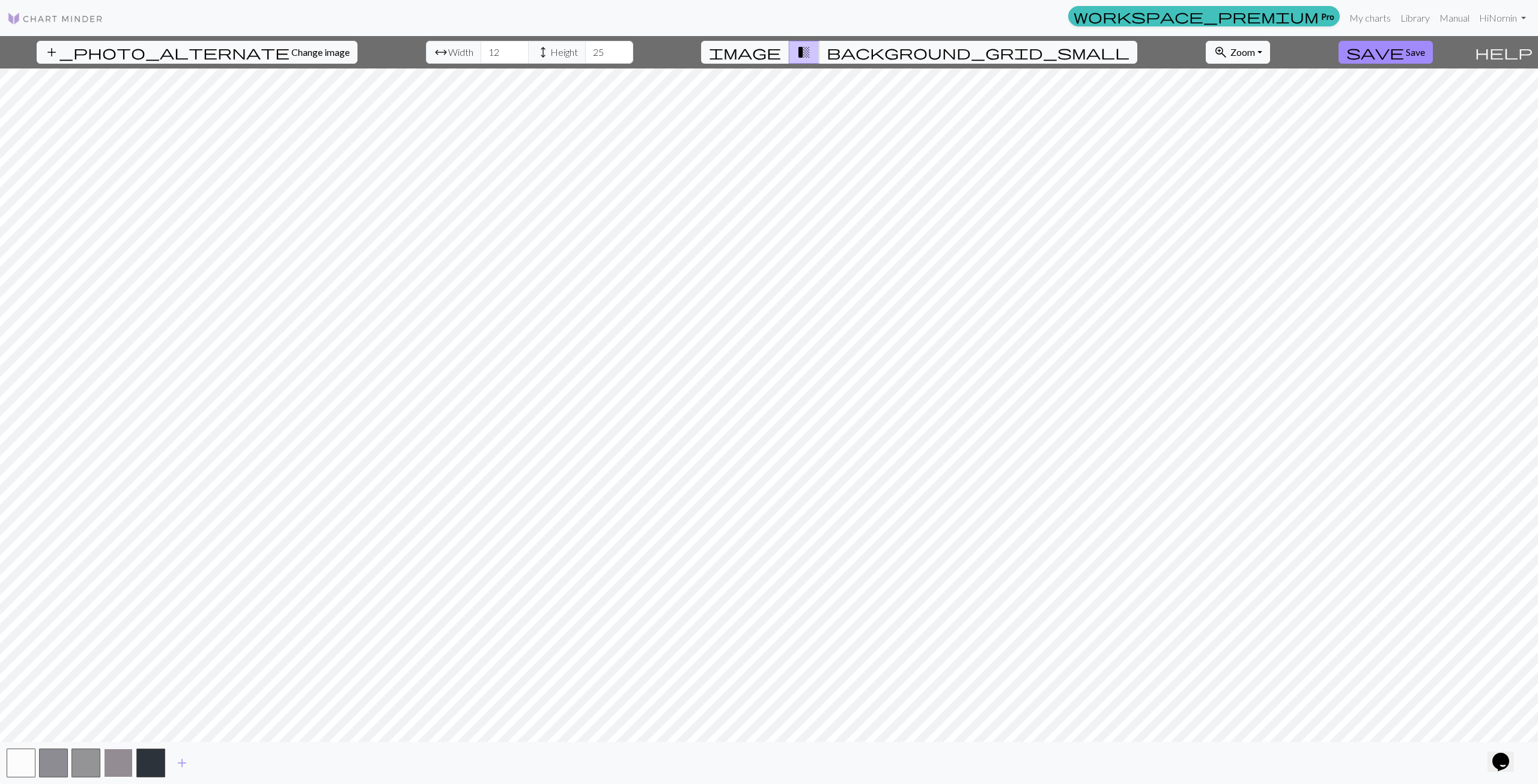
click at [116, 762] on button "button" at bounding box center [118, 763] width 29 height 29
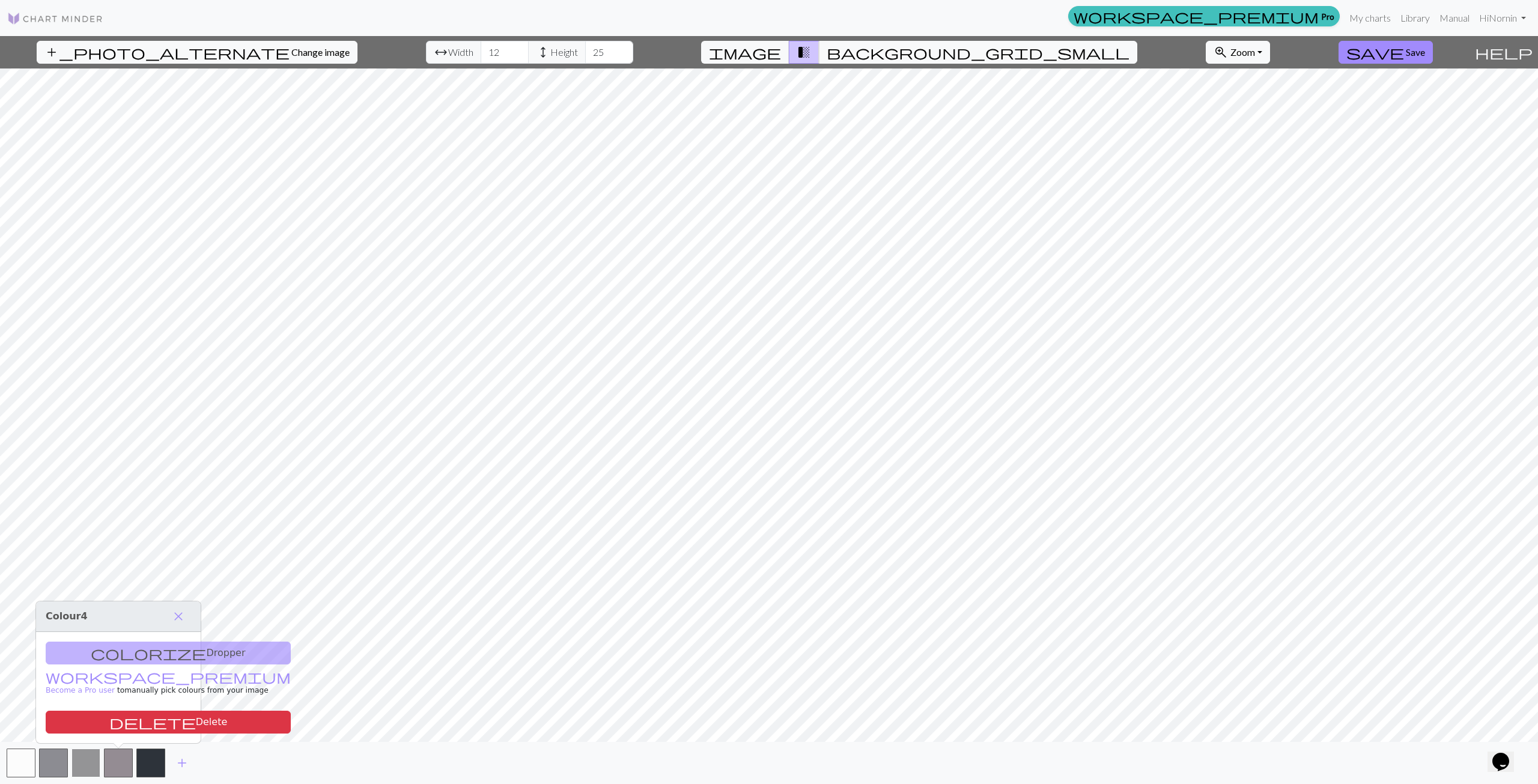
click at [78, 766] on button "button" at bounding box center [85, 763] width 29 height 29
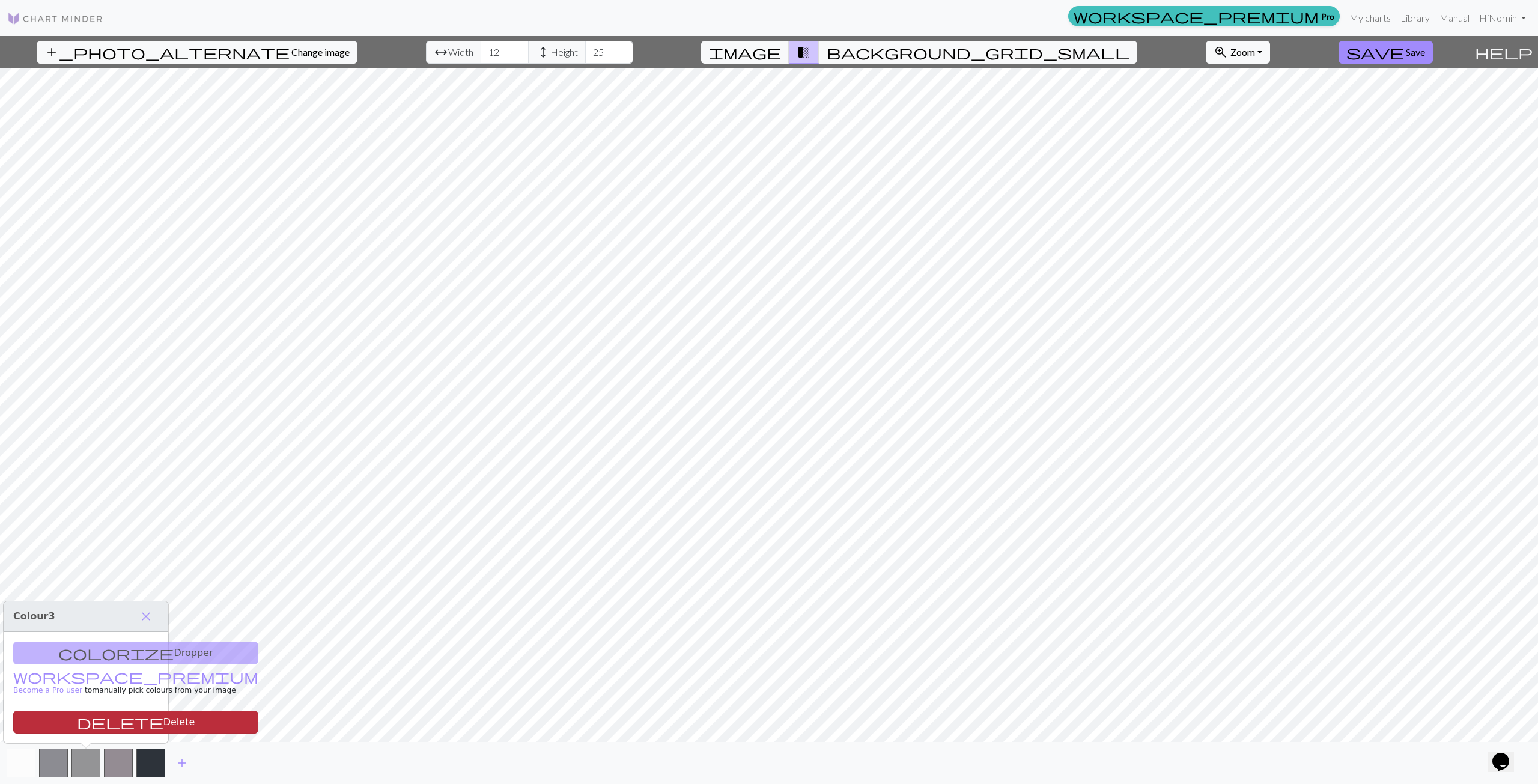
click at [87, 719] on button "delete Delete" at bounding box center [136, 722] width 245 height 23
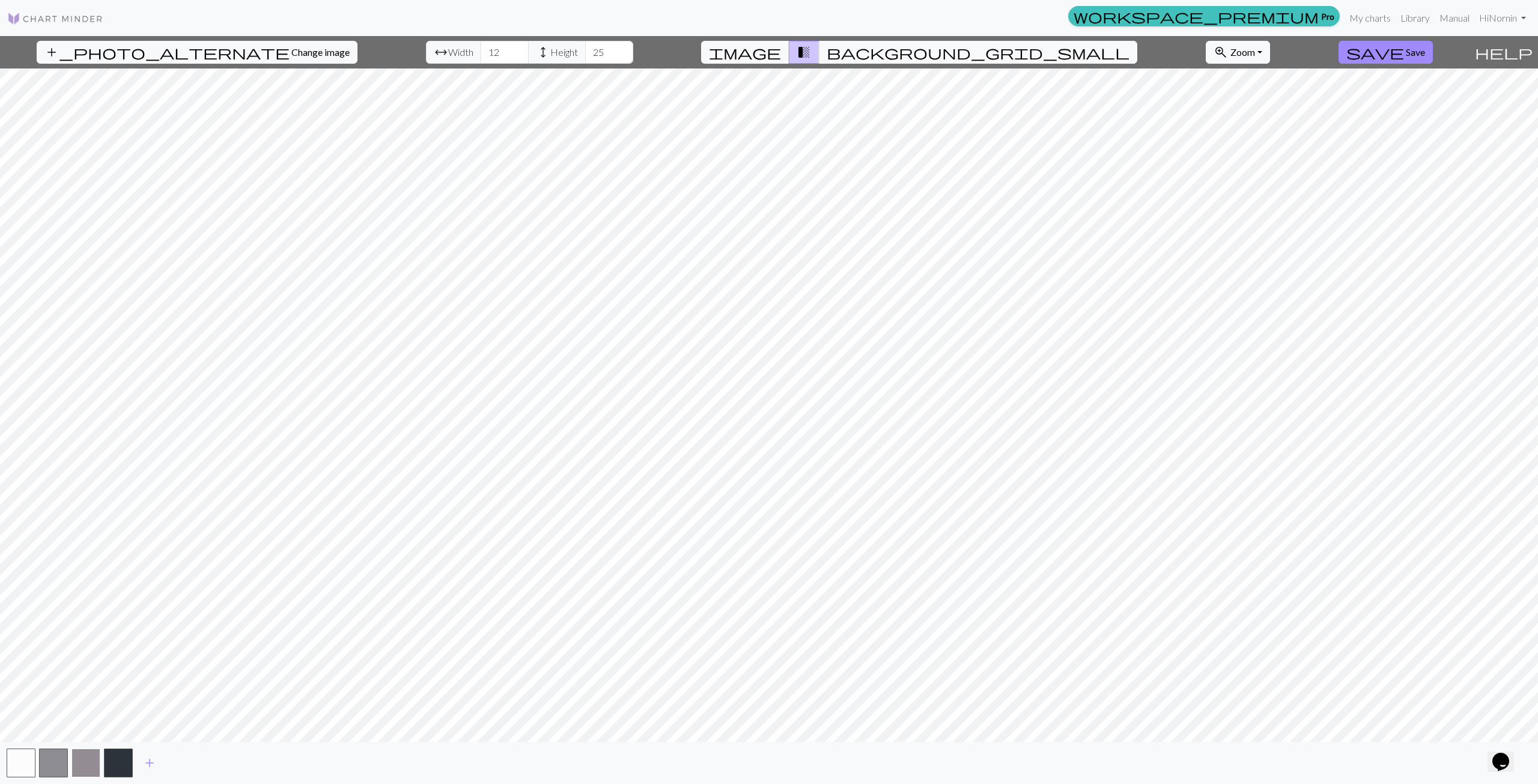
click at [75, 758] on button "button" at bounding box center [85, 763] width 29 height 29
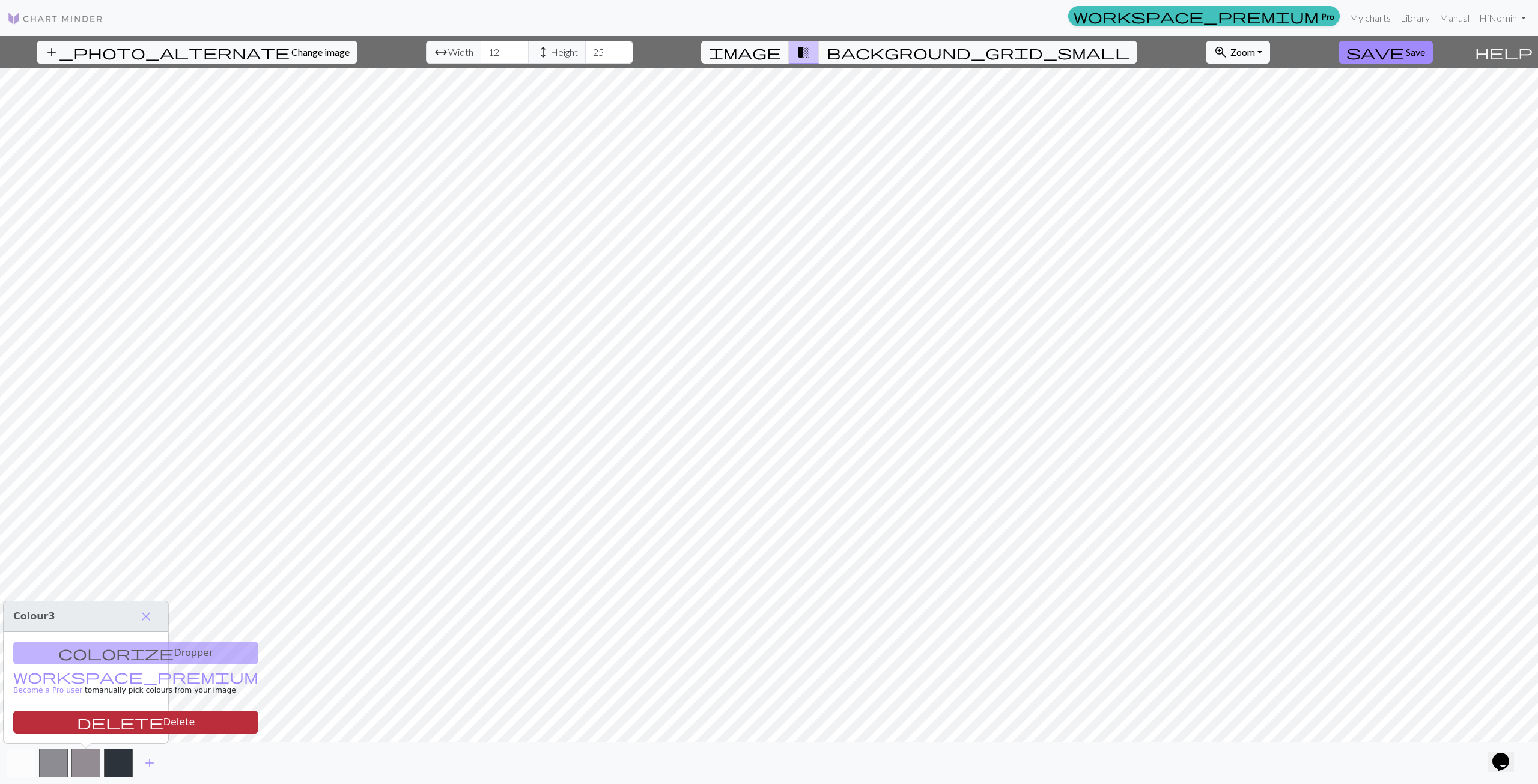
click at [120, 723] on button "delete Delete" at bounding box center [136, 722] width 245 height 23
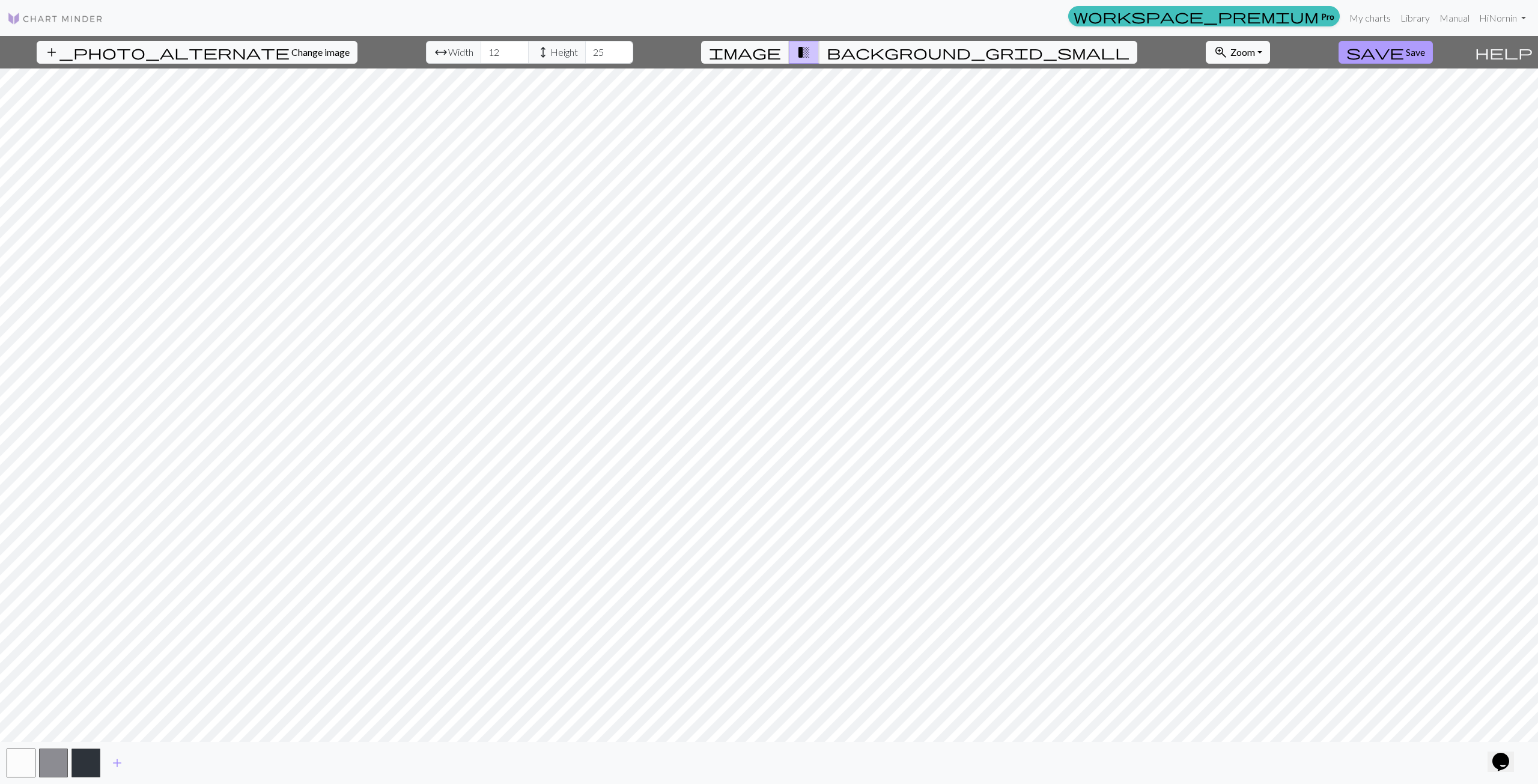
click at [763, 54] on span "Save" at bounding box center [1415, 51] width 19 height 11
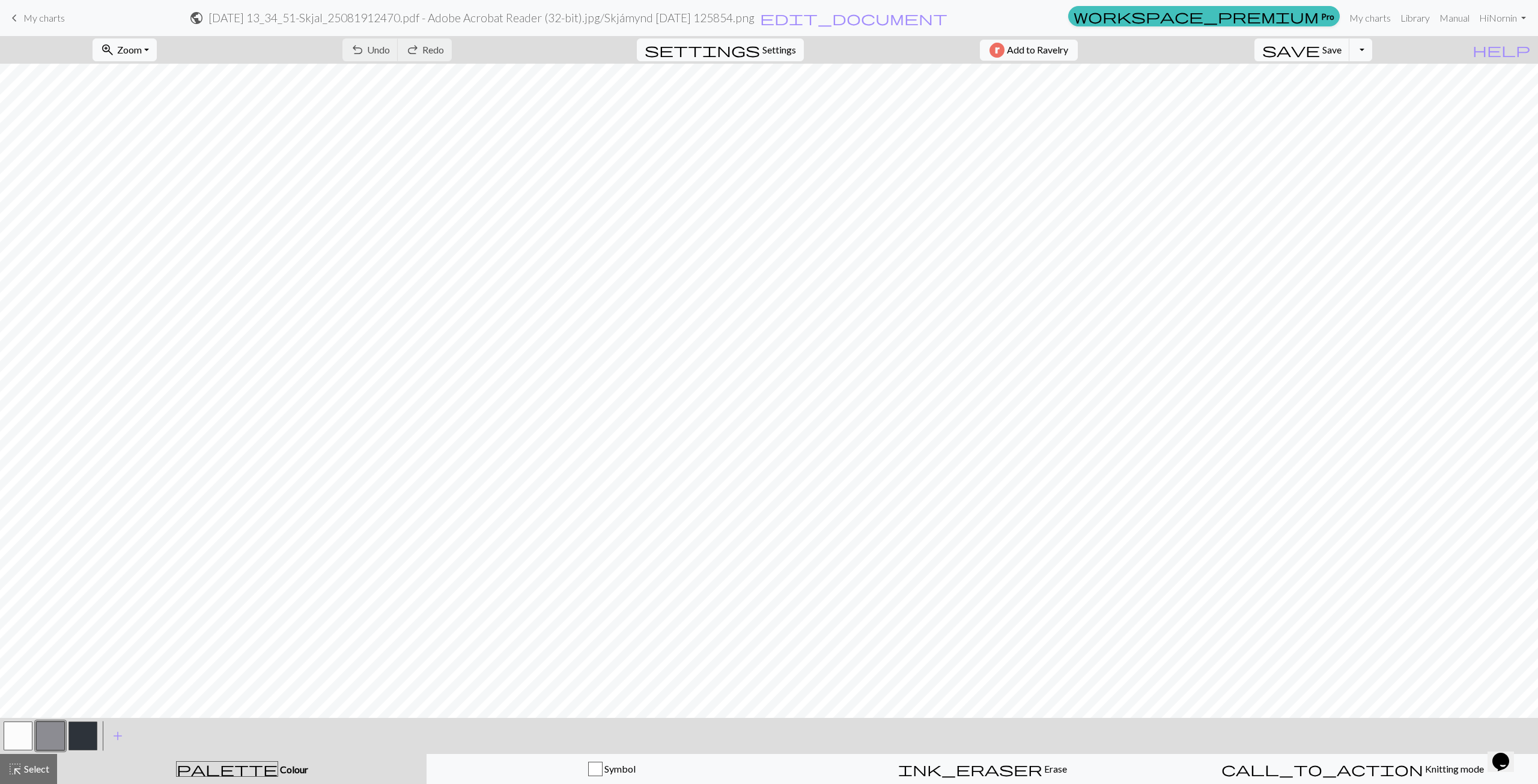
click at [36, 19] on span "My charts" at bounding box center [44, 17] width 42 height 11
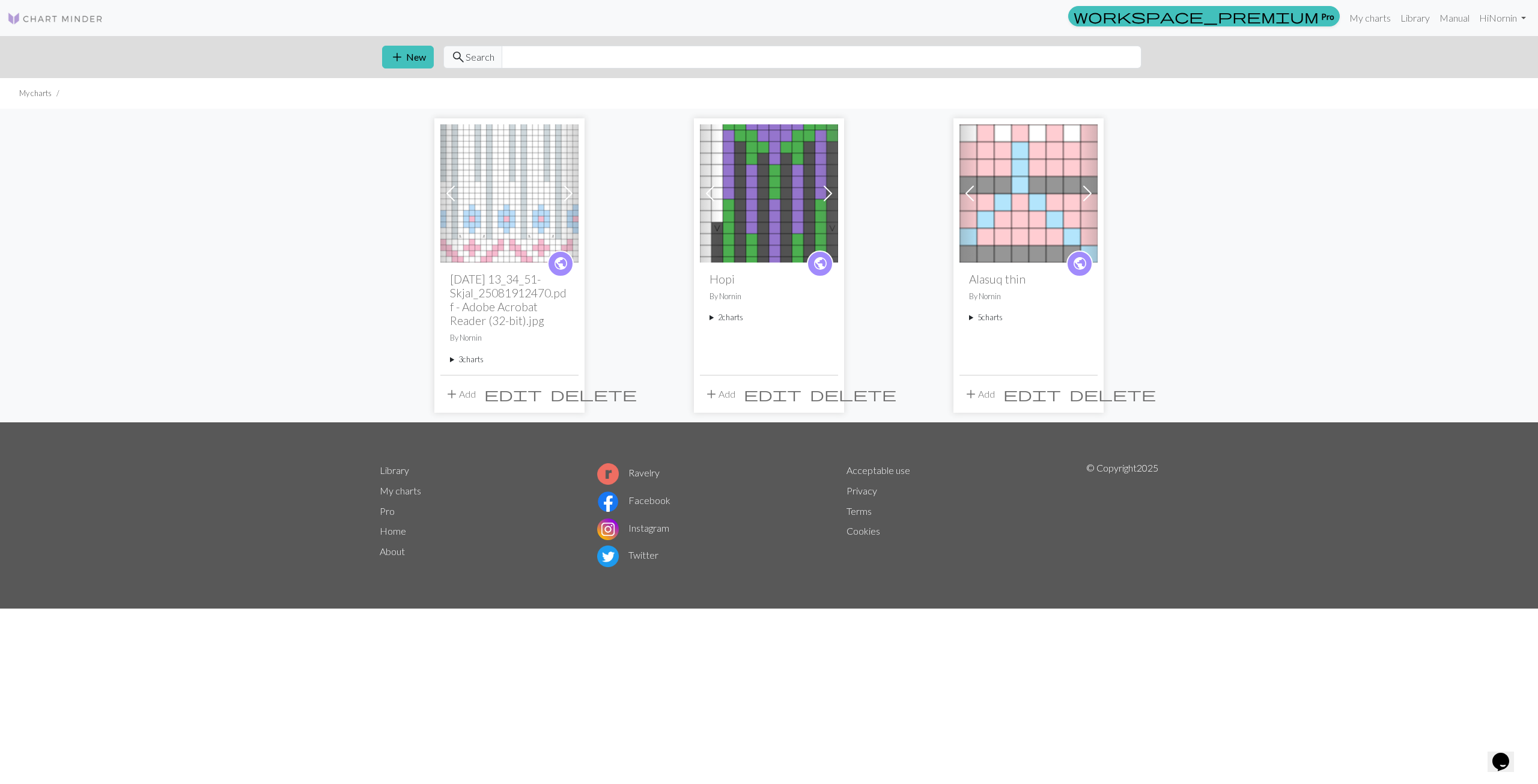
click at [475, 360] on summary "3 charts" at bounding box center [509, 359] width 119 height 11
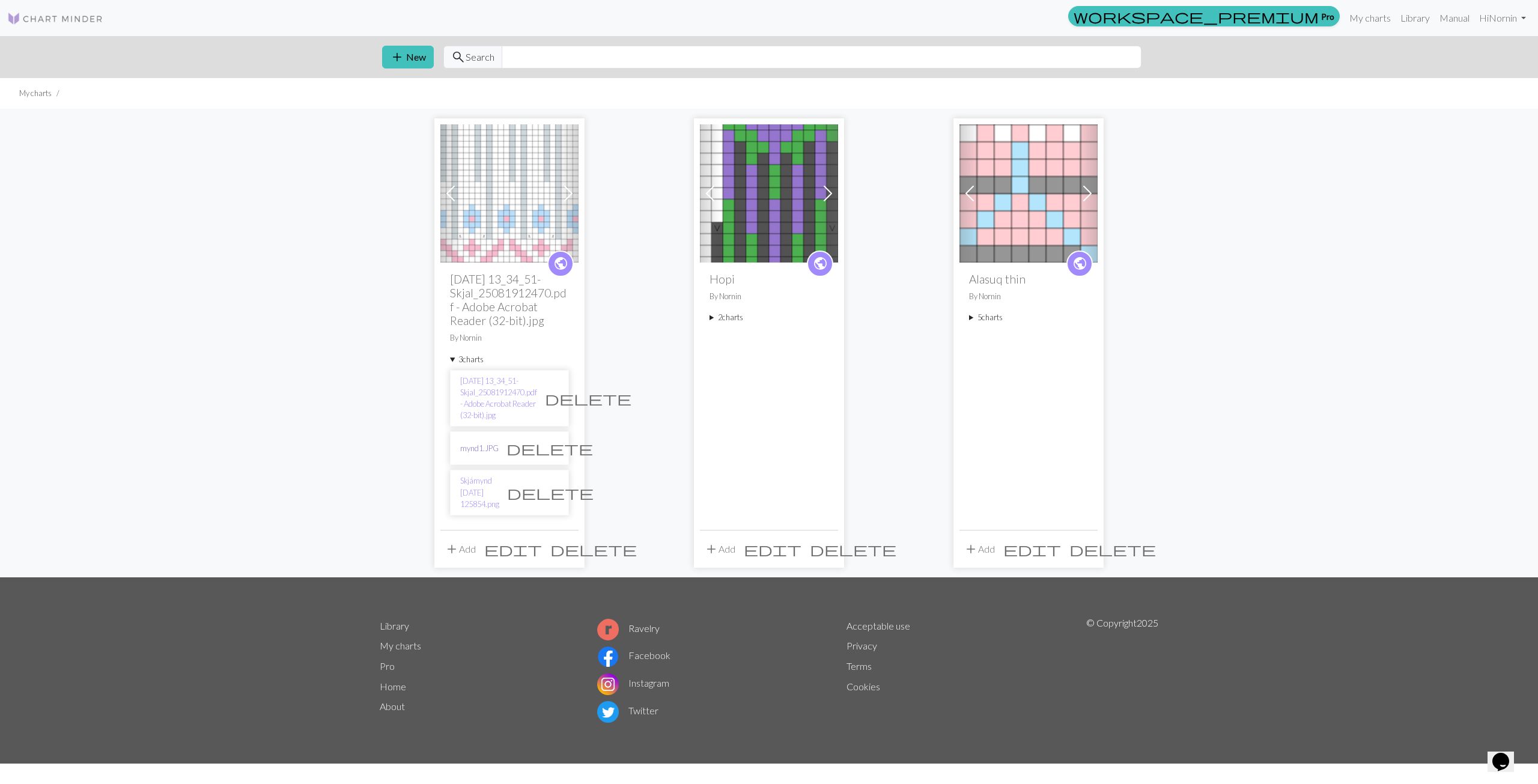
click at [486, 450] on link "mynd1.JPG" at bounding box center [480, 448] width 39 height 11
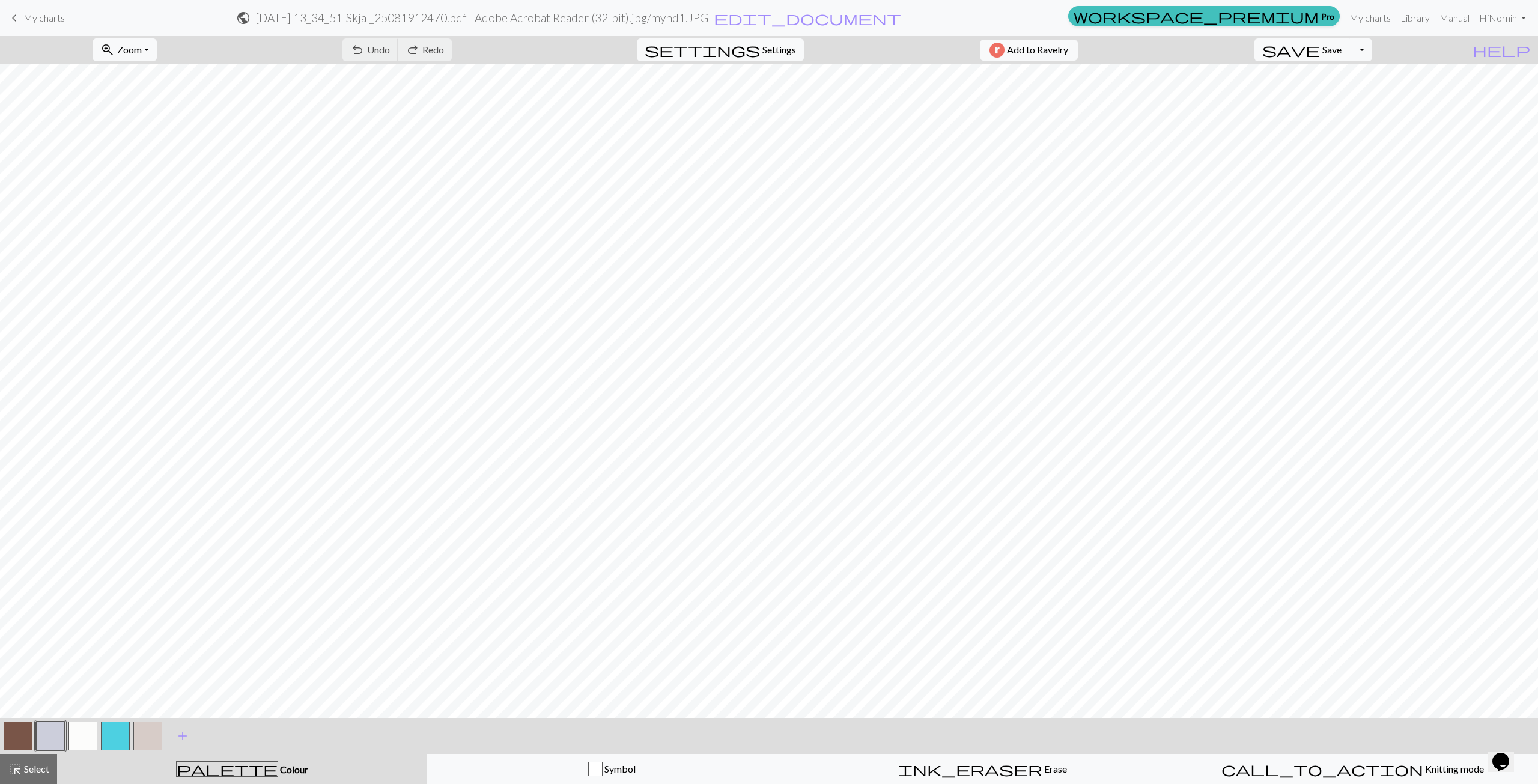
click at [42, 19] on span "My charts" at bounding box center [44, 17] width 42 height 11
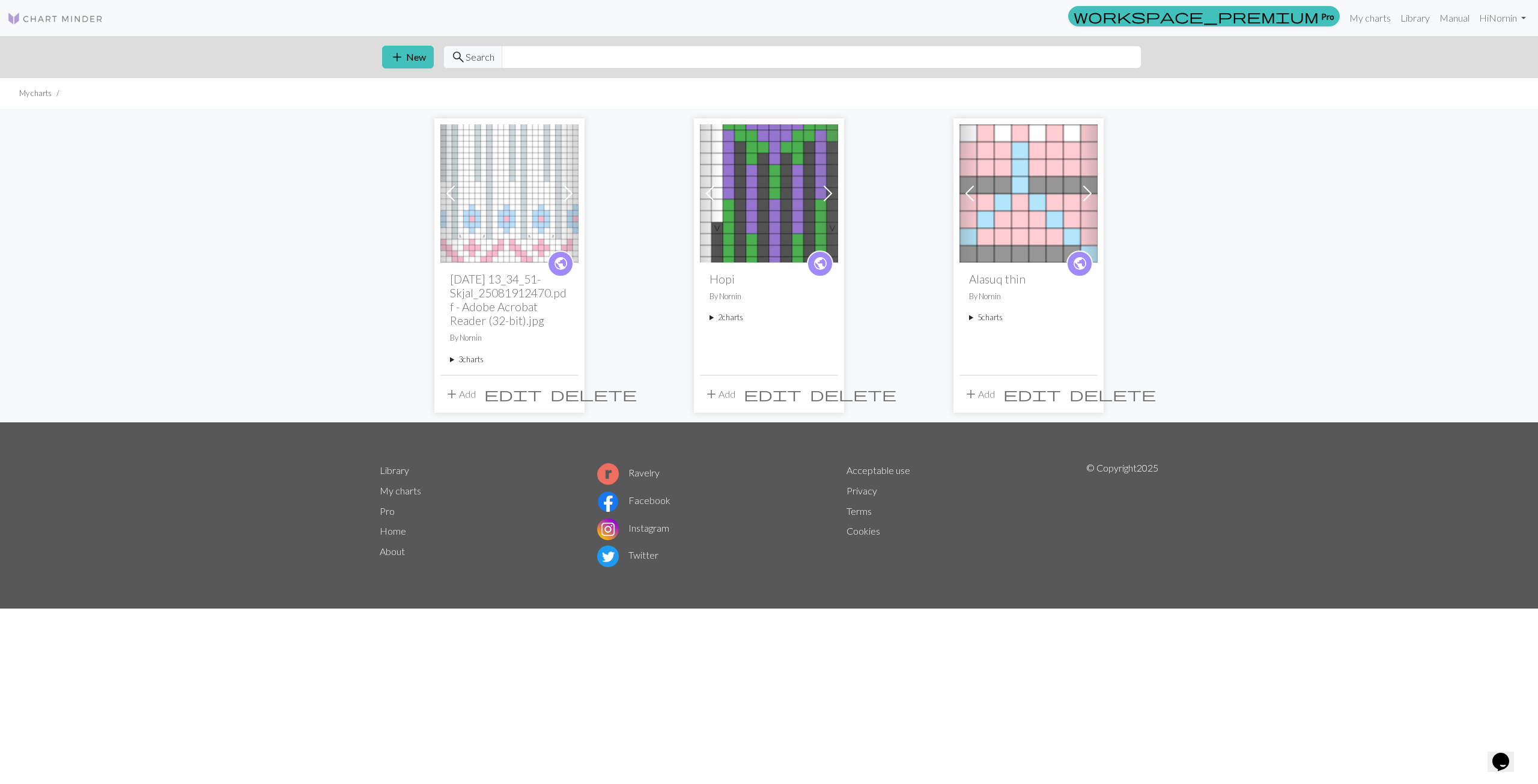
click at [468, 359] on summary "3 charts" at bounding box center [509, 359] width 119 height 11
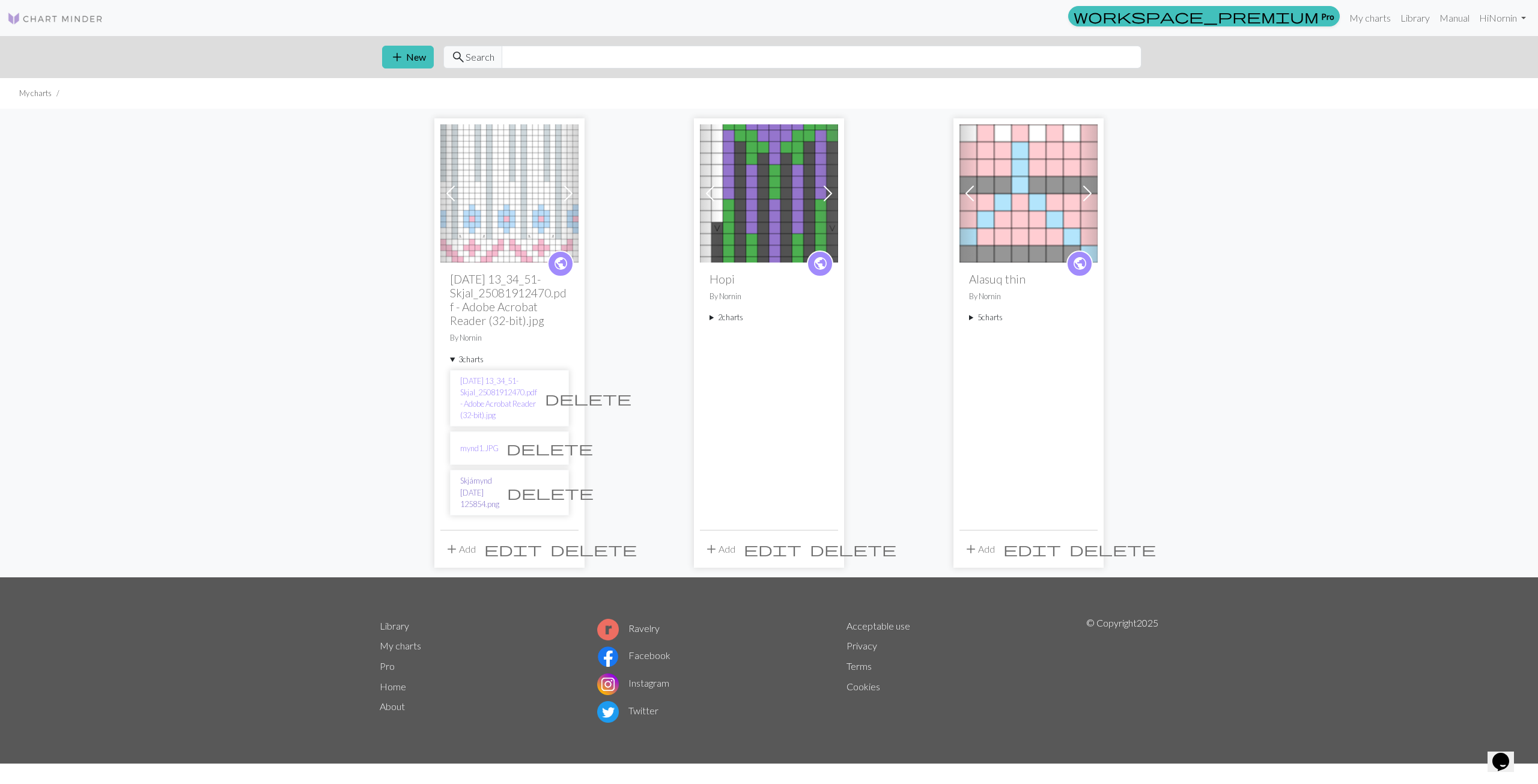
click at [483, 493] on link "Skjámynd [DATE] 125854.png" at bounding box center [480, 492] width 39 height 35
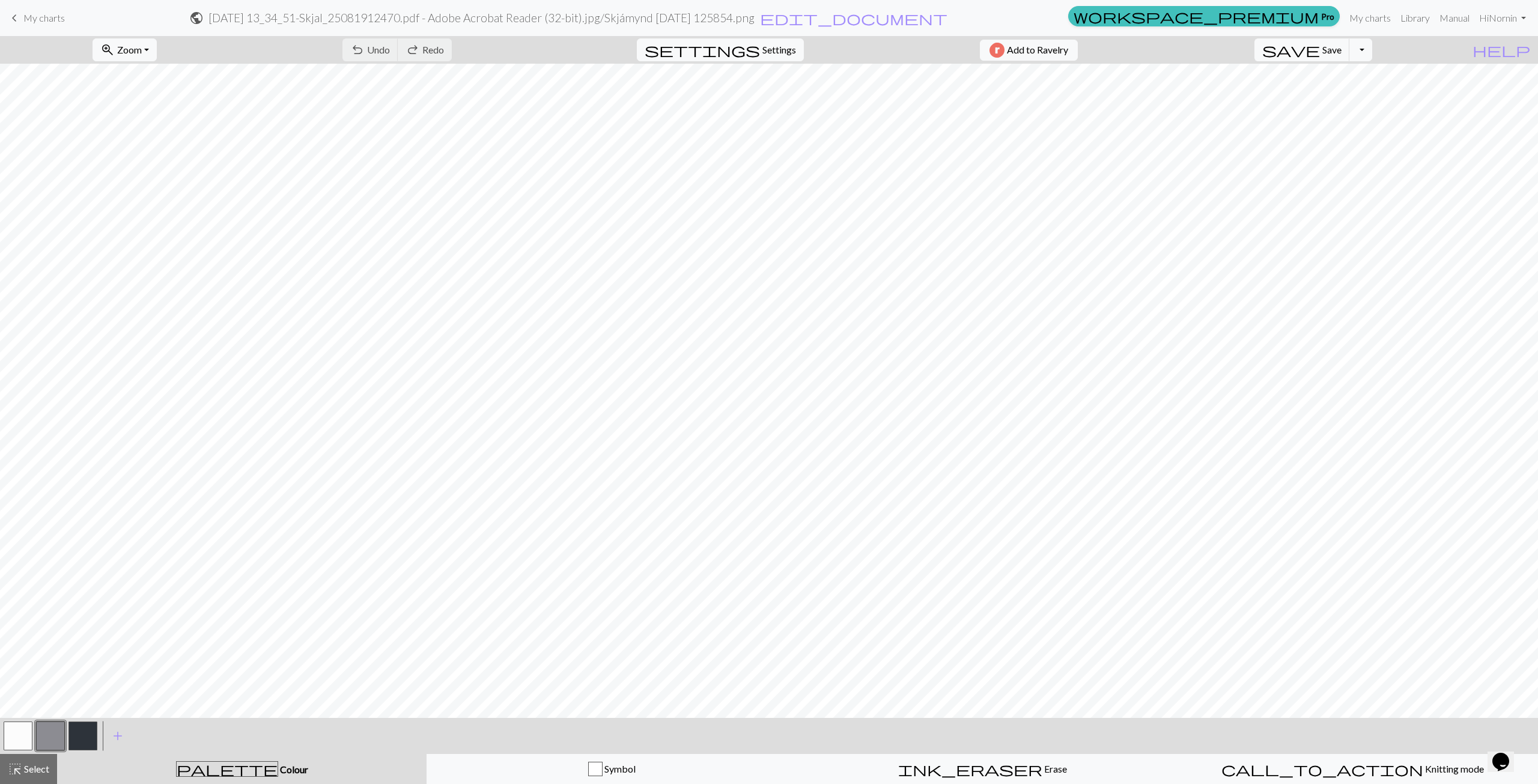
click at [49, 737] on button "button" at bounding box center [50, 735] width 29 height 29
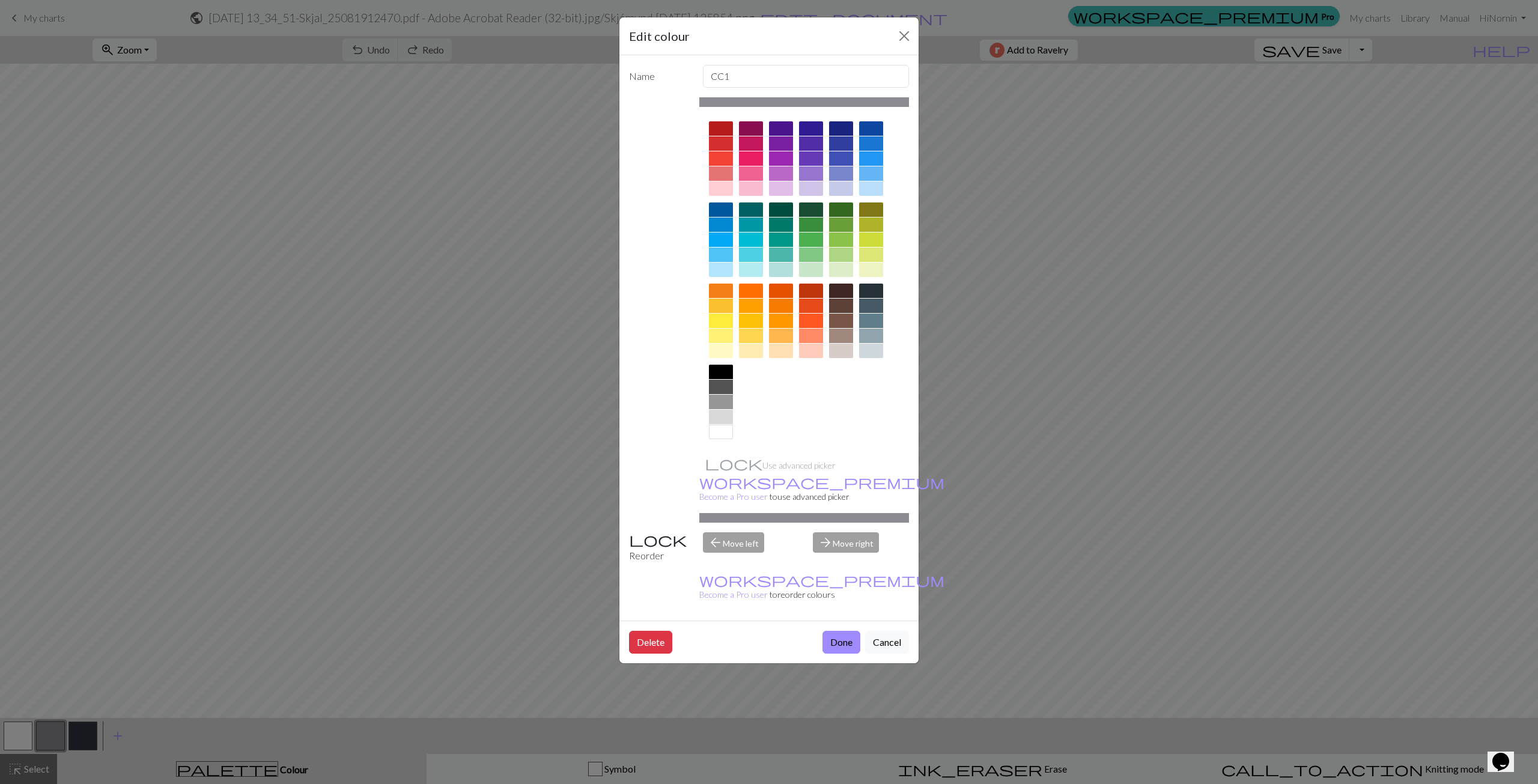
click at [755, 252] on div at bounding box center [751, 254] width 24 height 14
click at [763, 631] on button "Done" at bounding box center [841, 642] width 38 height 23
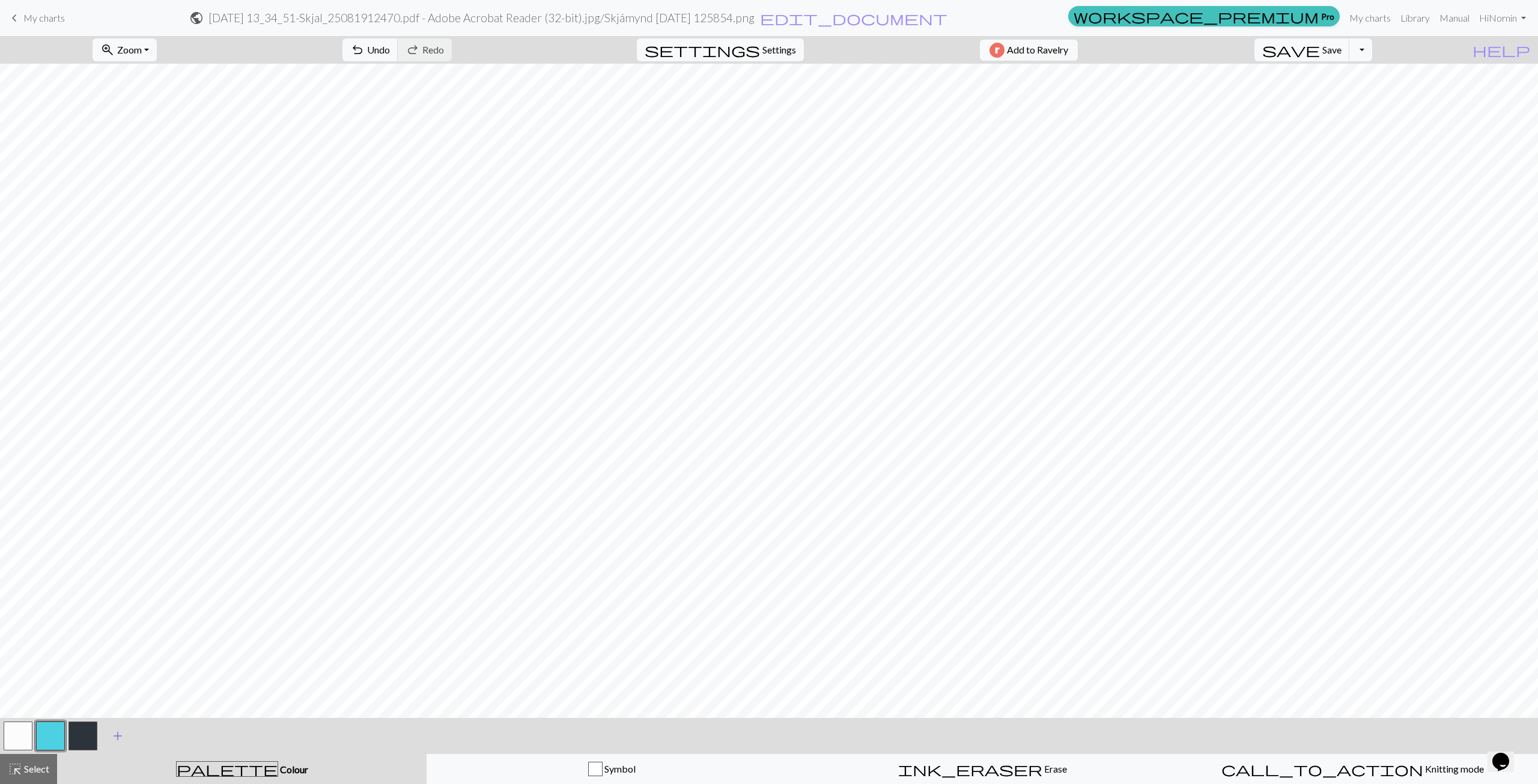
click at [118, 737] on span "add" at bounding box center [117, 735] width 14 height 17
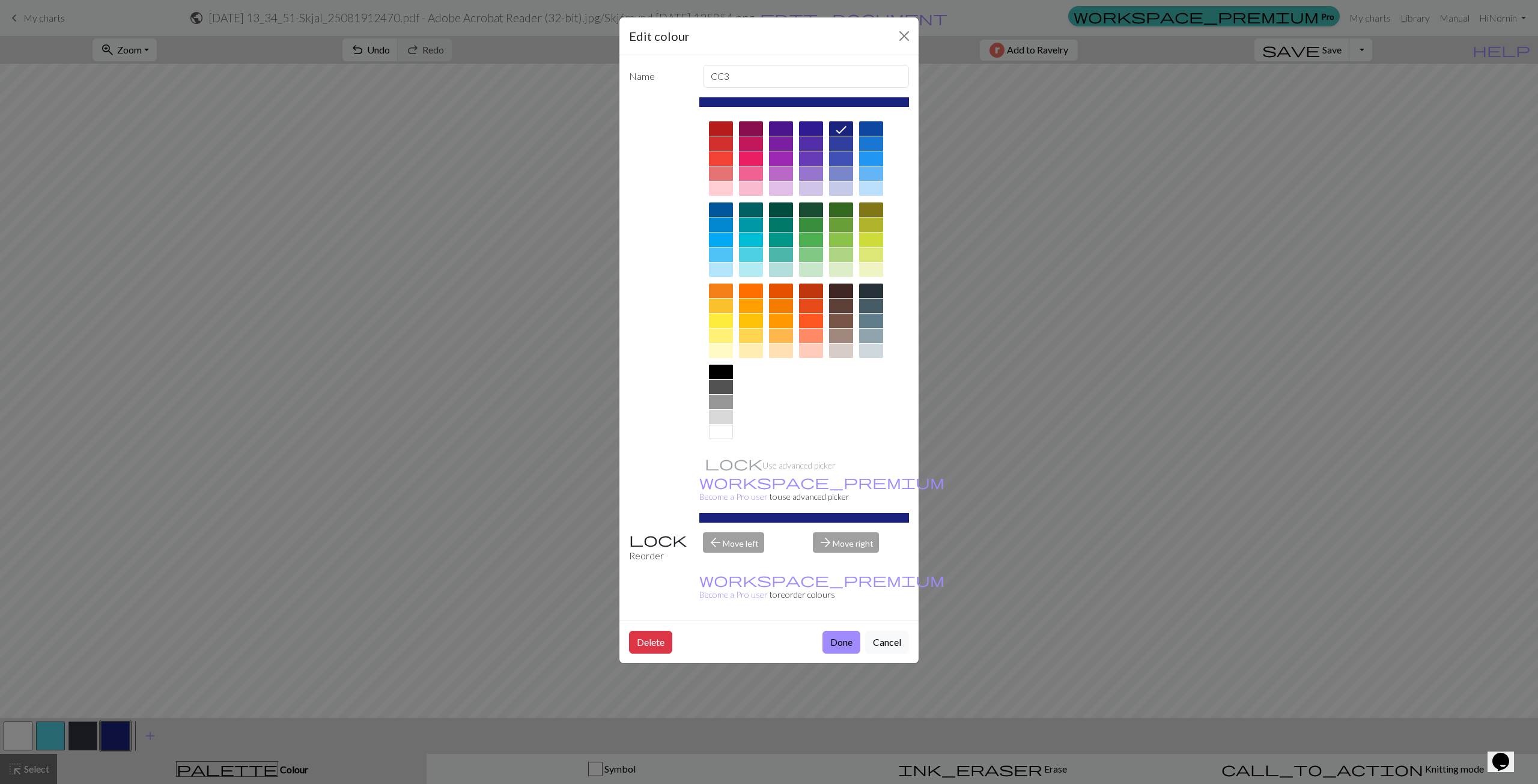
click at [763, 348] on div at bounding box center [841, 351] width 24 height 14
click at [763, 631] on button "Done" at bounding box center [841, 642] width 38 height 23
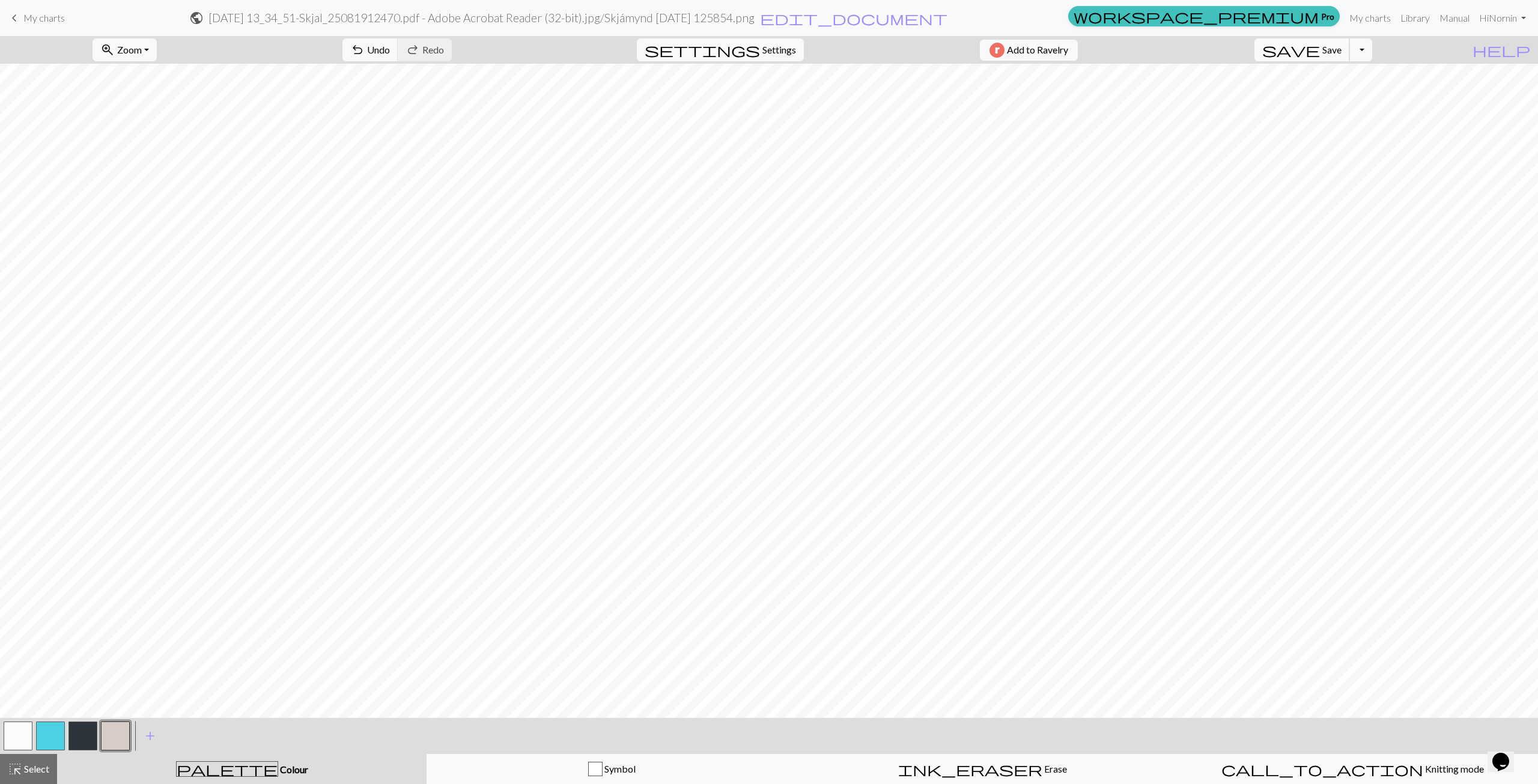
click at [763, 49] on span "Save" at bounding box center [1332, 49] width 19 height 11
click at [763, 55] on button "Toggle Dropdown" at bounding box center [1360, 50] width 23 height 23
click at [763, 97] on button "save_alt Download" at bounding box center [1272, 96] width 198 height 19
click at [746, 41] on button "Download" at bounding box center [740, 39] width 59 height 23
click at [40, 13] on span "My charts" at bounding box center [44, 17] width 42 height 11
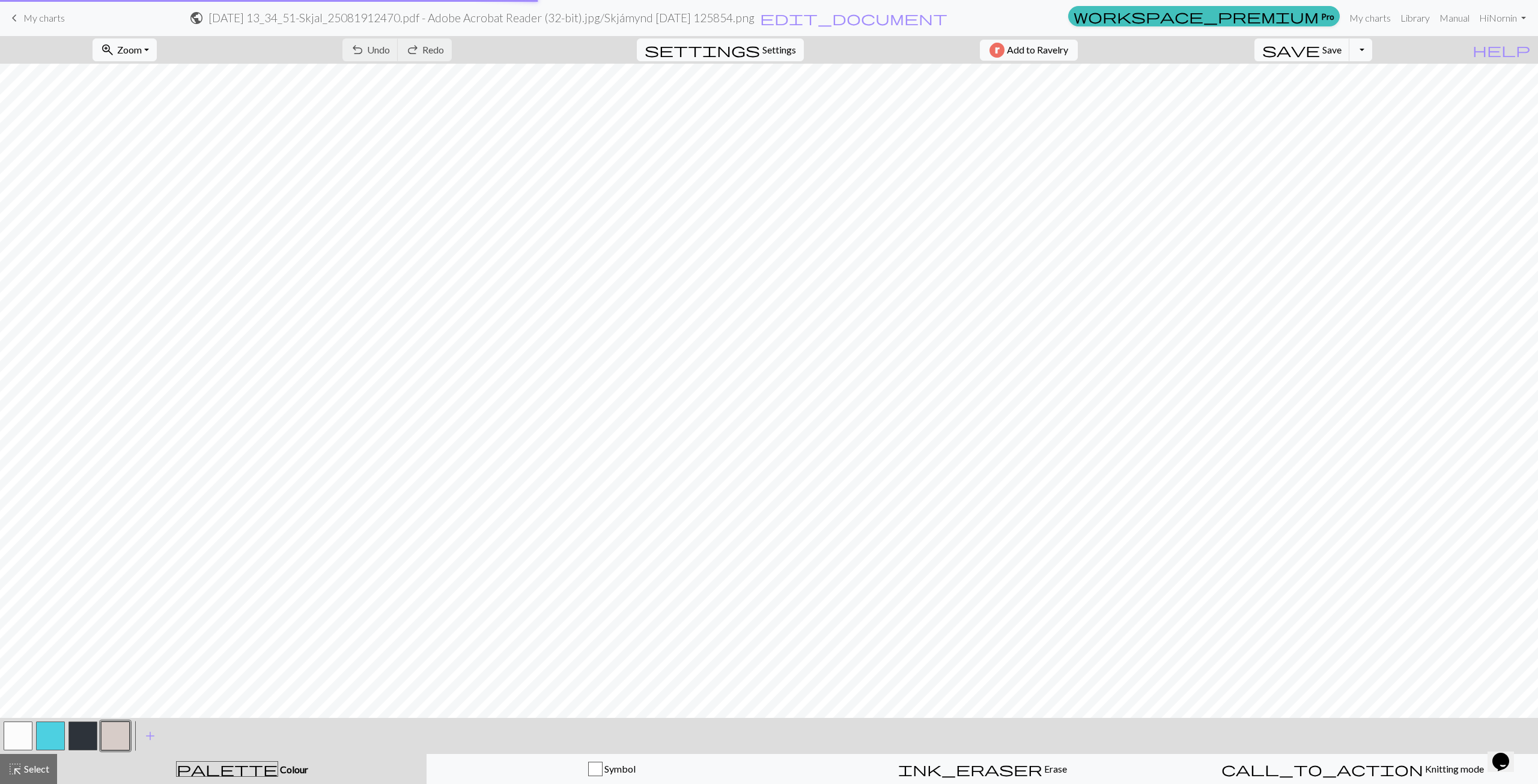
click at [30, 18] on span "My charts" at bounding box center [44, 17] width 42 height 11
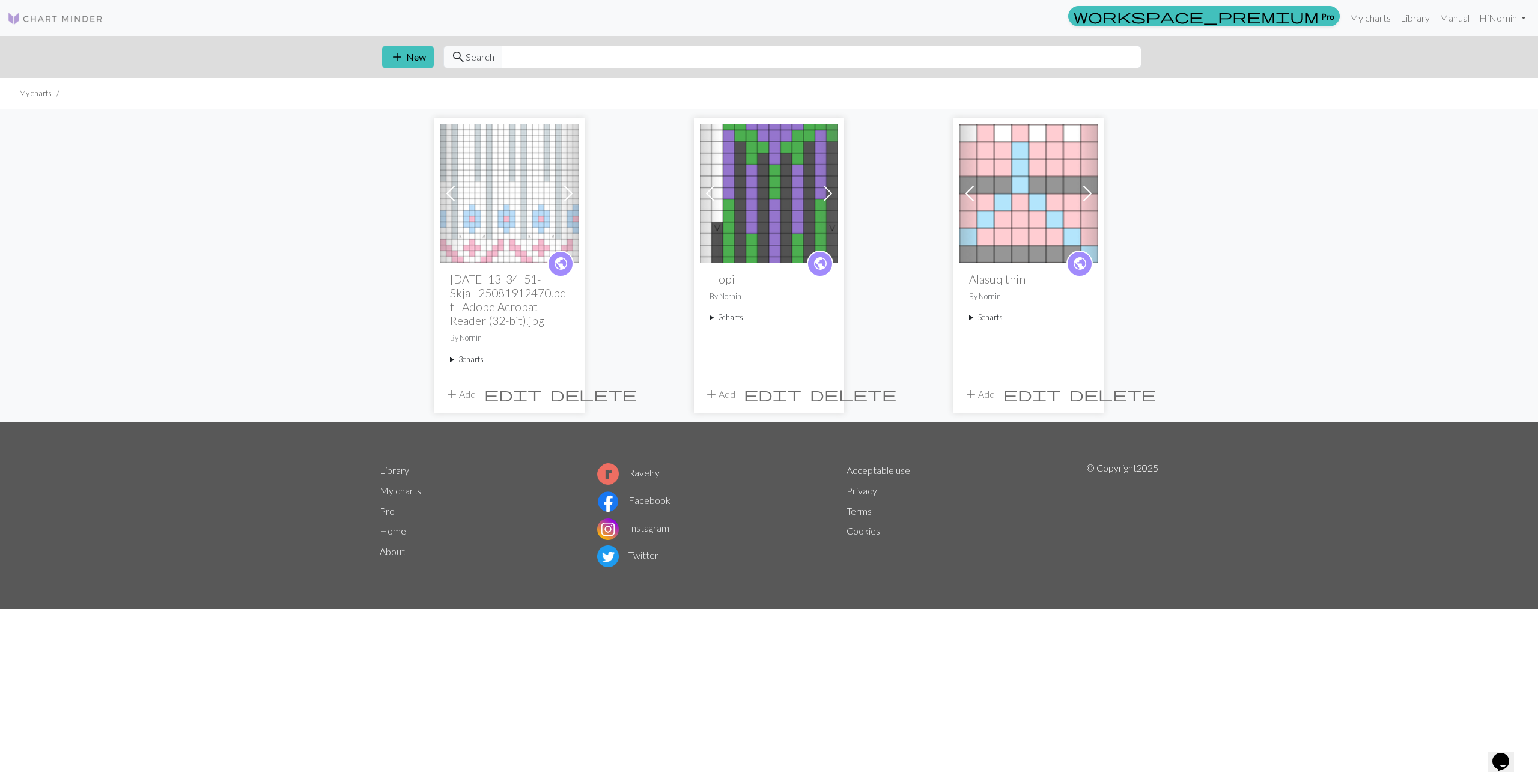
click at [481, 358] on summary "3 charts" at bounding box center [509, 359] width 119 height 11
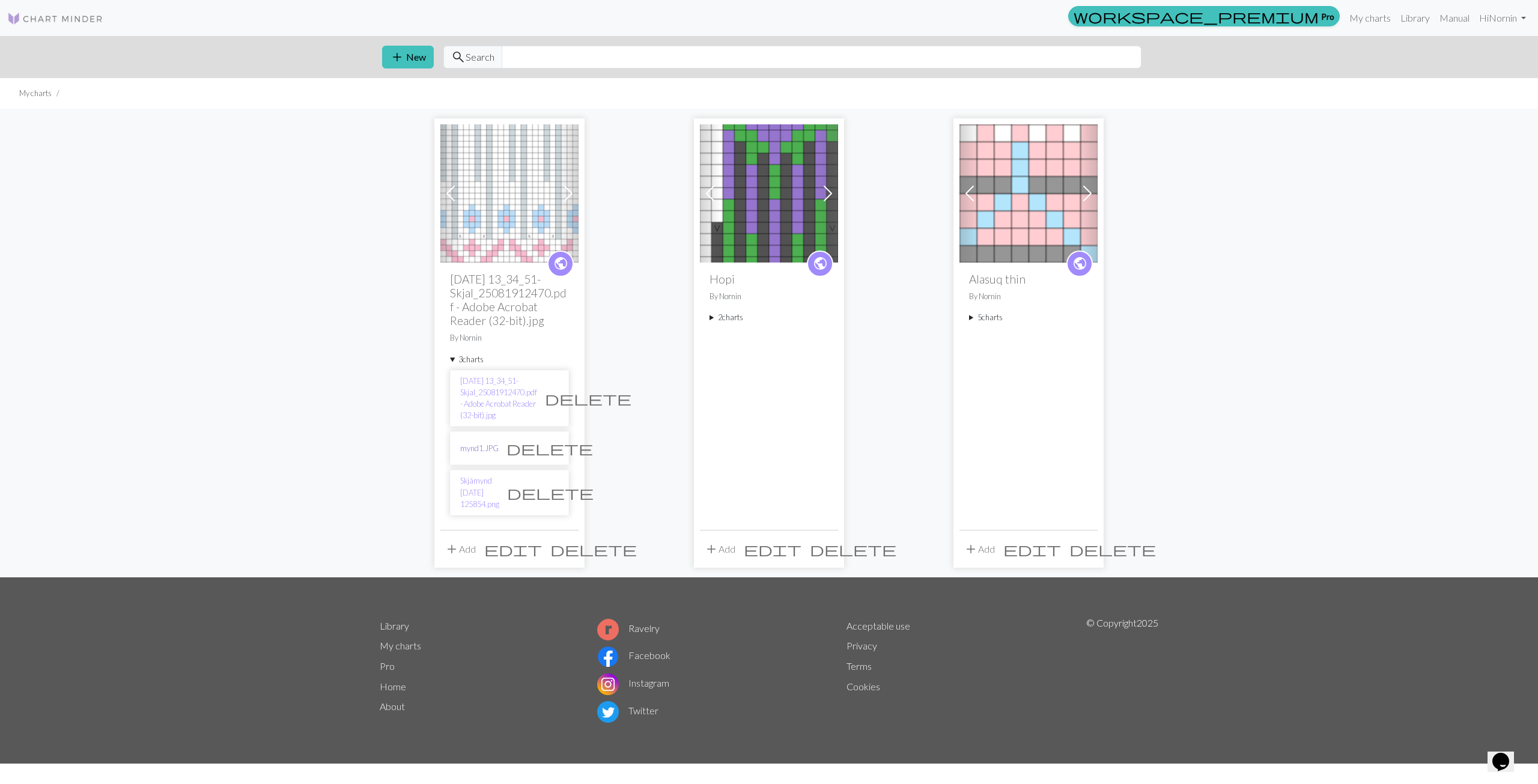
click at [484, 445] on link "mynd1.JPG" at bounding box center [480, 448] width 39 height 11
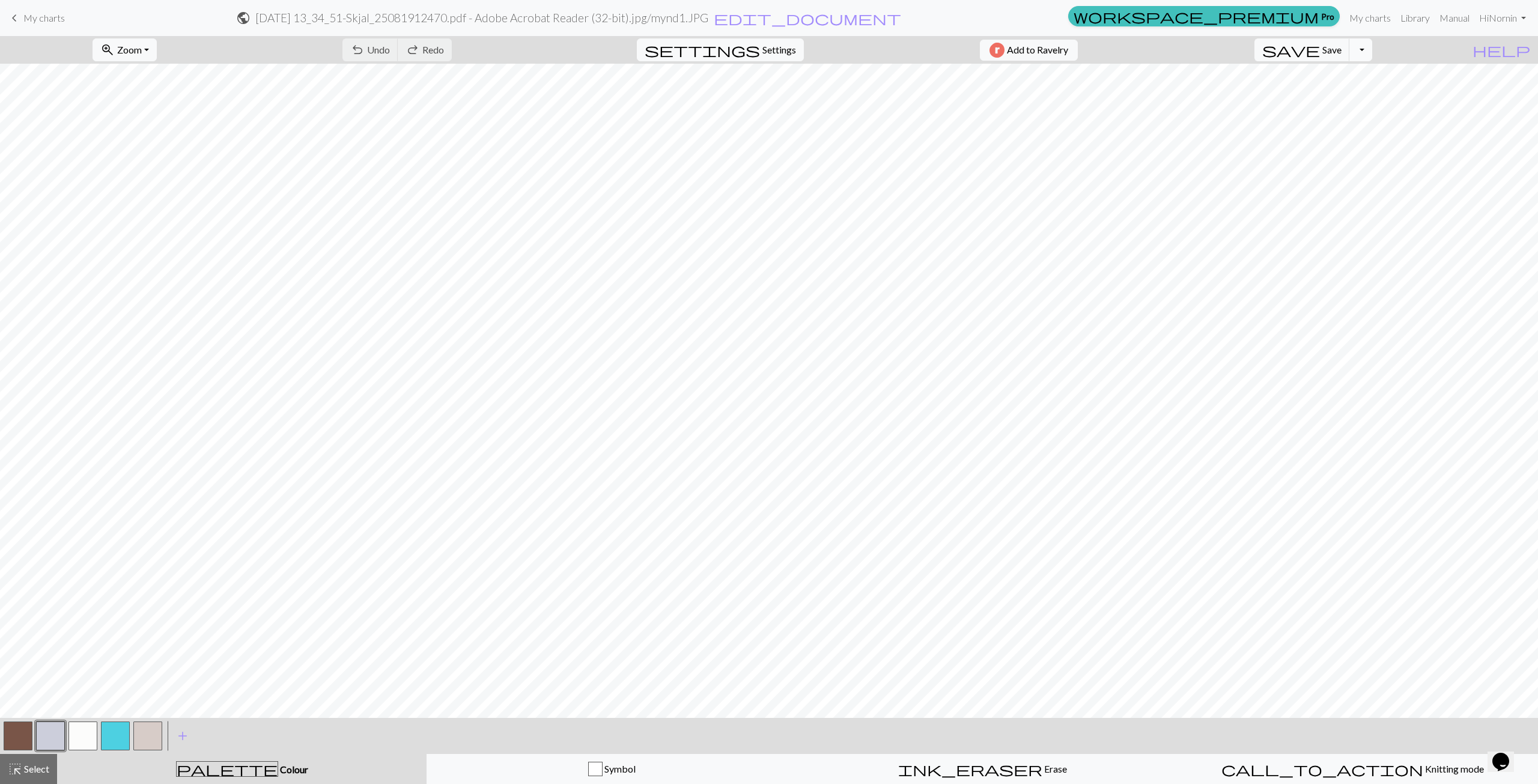
click at [763, 56] on button "Toggle Dropdown" at bounding box center [1360, 50] width 23 height 23
click at [763, 96] on button "save_alt Download" at bounding box center [1272, 96] width 198 height 19
click at [743, 44] on button "Download" at bounding box center [740, 39] width 59 height 23
